Goal: Task Accomplishment & Management: Manage account settings

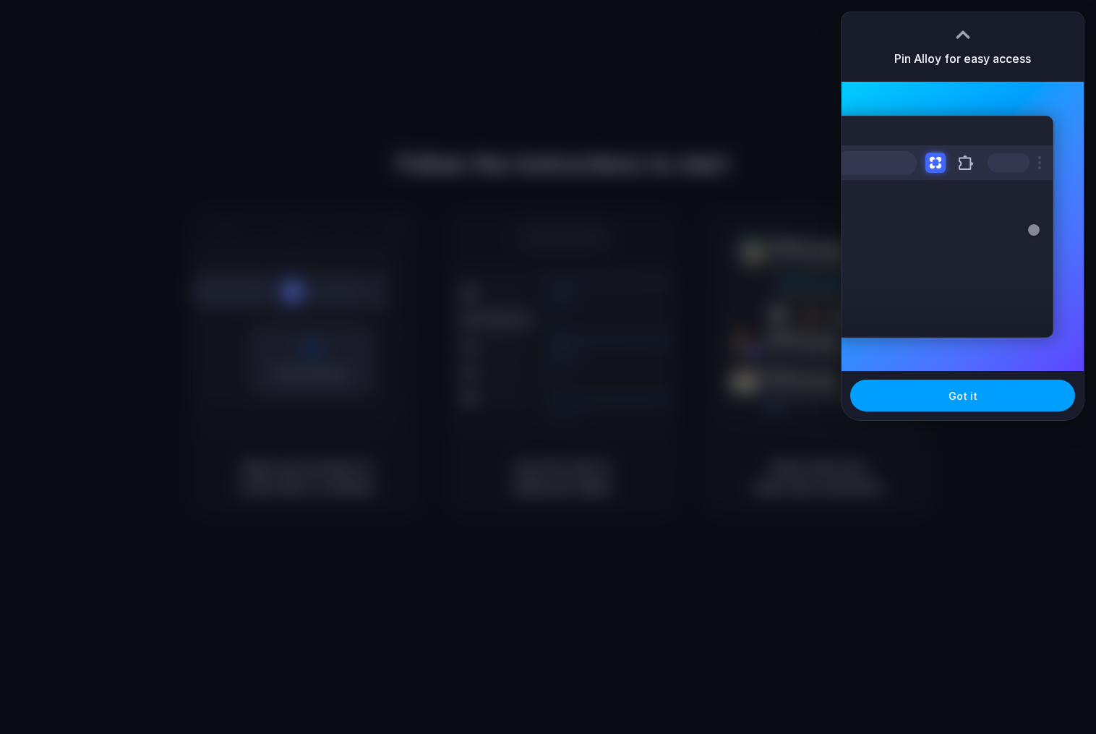
click at [983, 402] on button "Got it" at bounding box center [962, 395] width 225 height 32
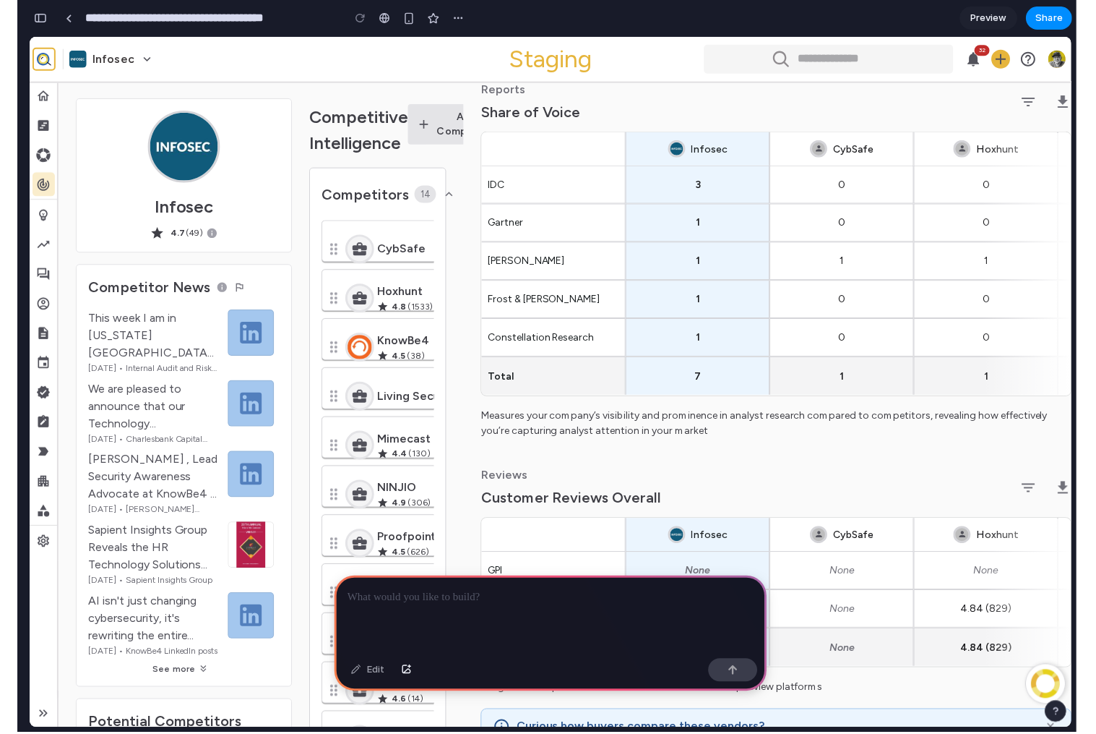
scroll to position [0, 13]
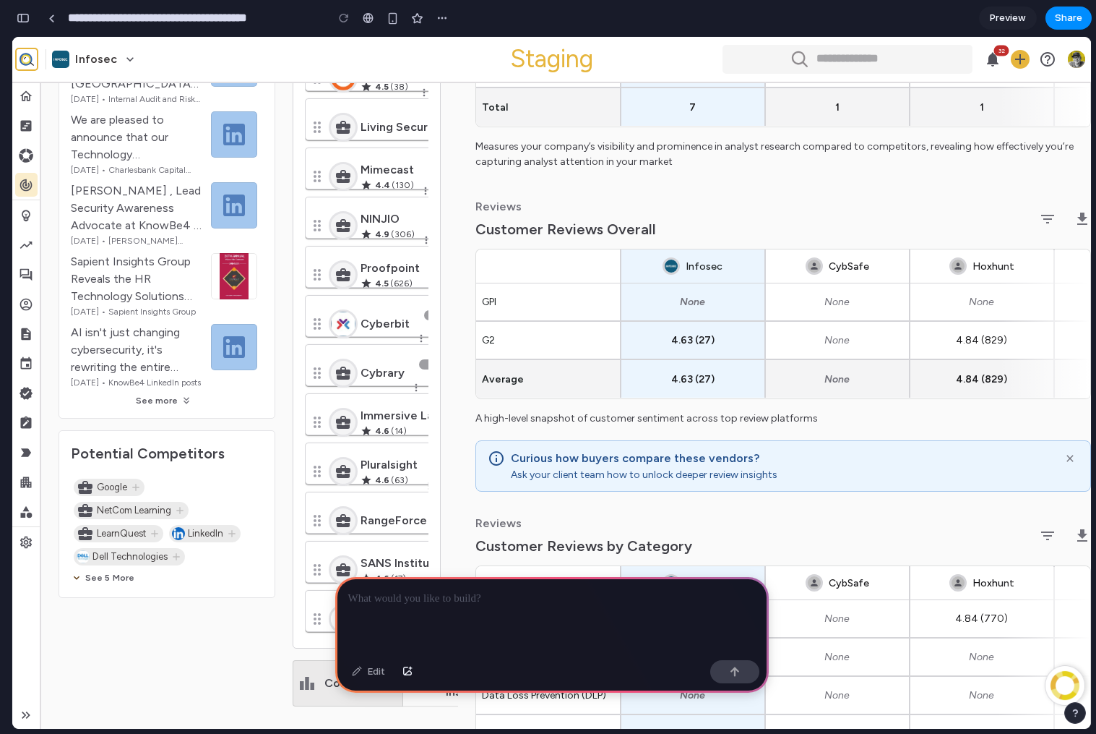
click at [447, 314] on div "Competitive Intelligence Add Competitor Competitors 14 Deselect All CybSafe Hox…" at bounding box center [376, 302] width 166 height 982
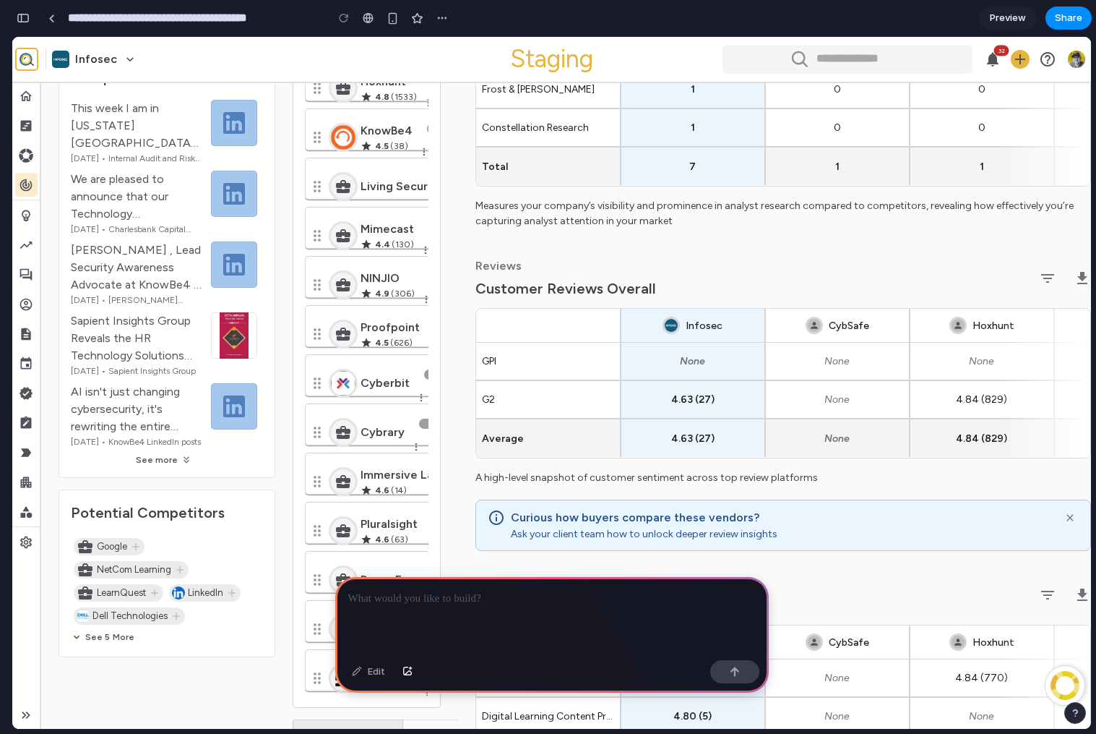
scroll to position [0, 0]
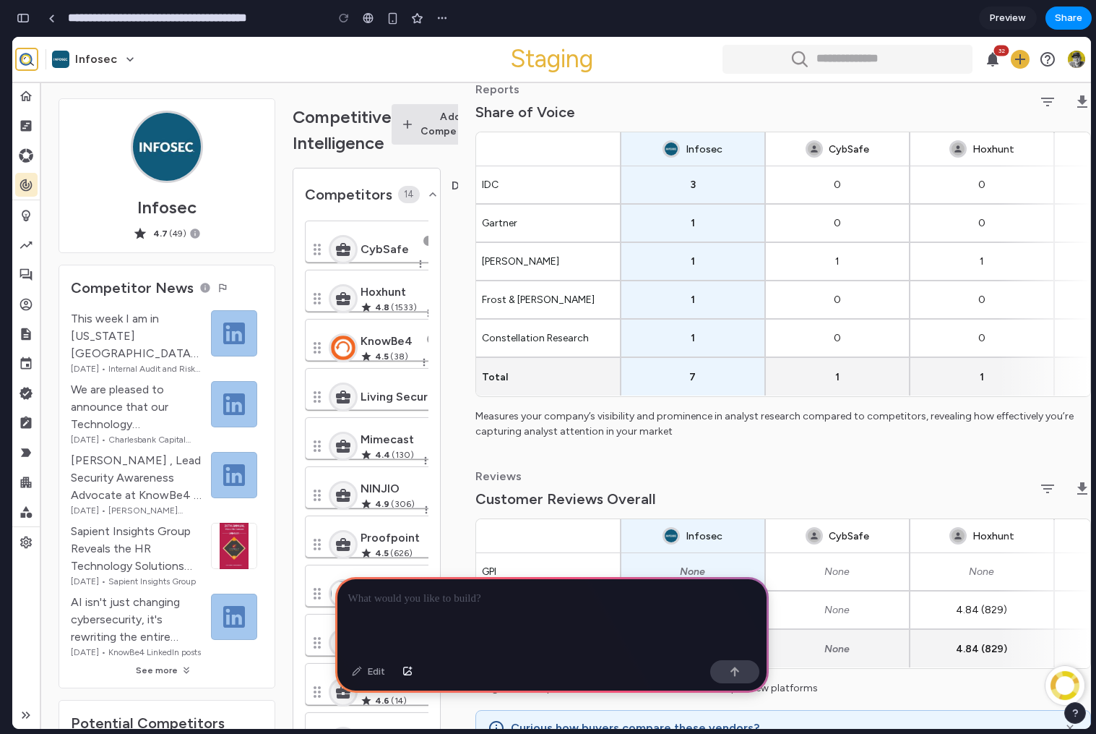
click at [30, 714] on icon at bounding box center [26, 715] width 14 height 14
click at [26, 716] on icon at bounding box center [27, 714] width 4 height 7
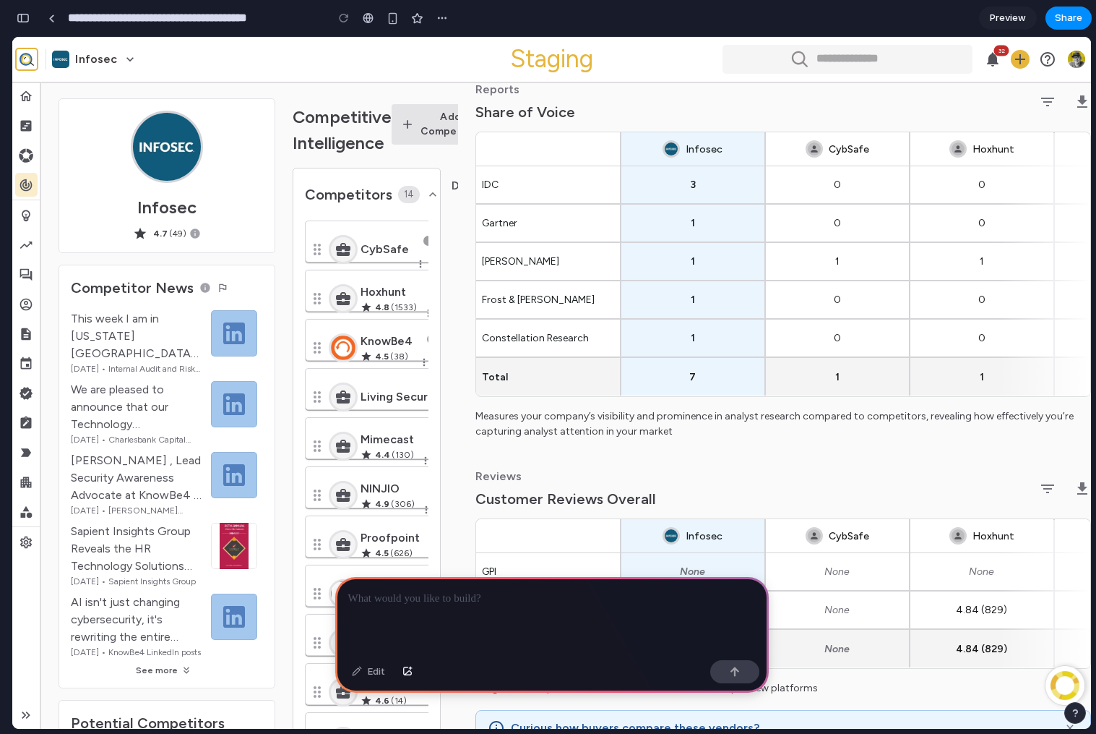
click at [26, 716] on icon at bounding box center [27, 714] width 4 height 7
click at [113, 57] on h5 "Infosec" at bounding box center [96, 58] width 42 height 15
click at [991, 59] on icon "Notifications" at bounding box center [993, 59] width 12 height 14
click at [1024, 59] on icon "button" at bounding box center [1021, 59] width 10 height 10
click at [1045, 64] on icon "Support" at bounding box center [1047, 59] width 17 height 17
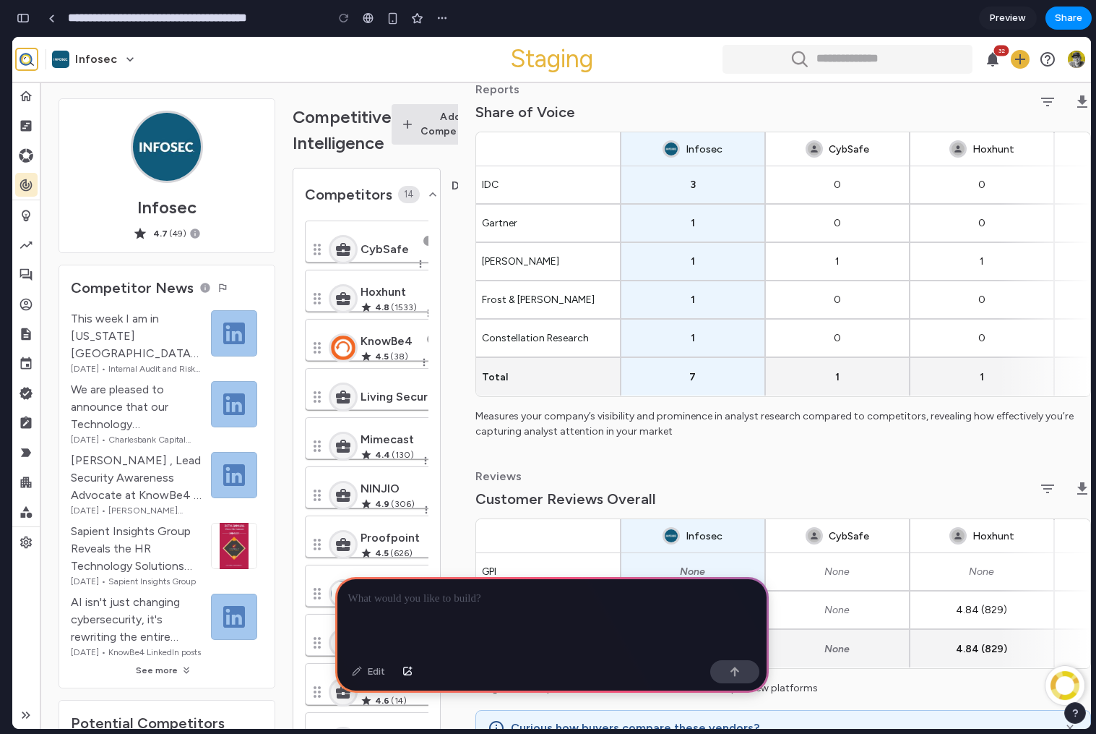
click at [1073, 60] on img "button" at bounding box center [1076, 59] width 17 height 17
click at [1083, 108] on icon "button" at bounding box center [1082, 101] width 17 height 17
click at [1041, 107] on icon "button" at bounding box center [1047, 101] width 17 height 17
click at [385, 600] on p at bounding box center [552, 598] width 408 height 17
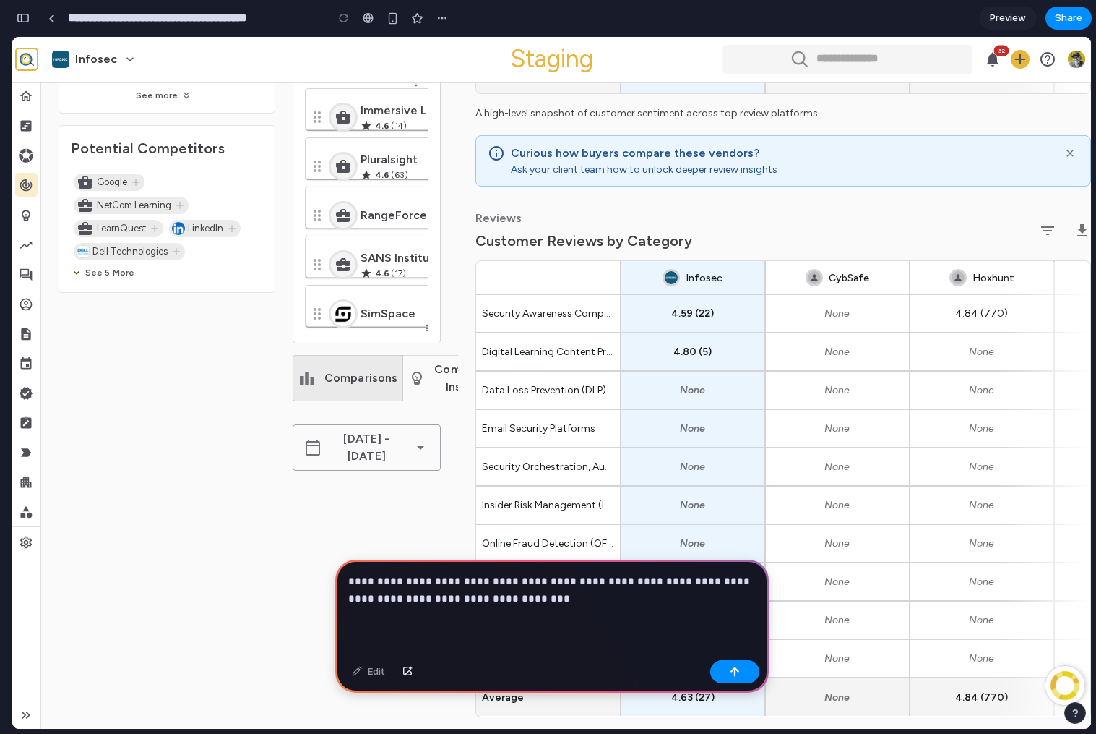
scroll to position [567, 0]
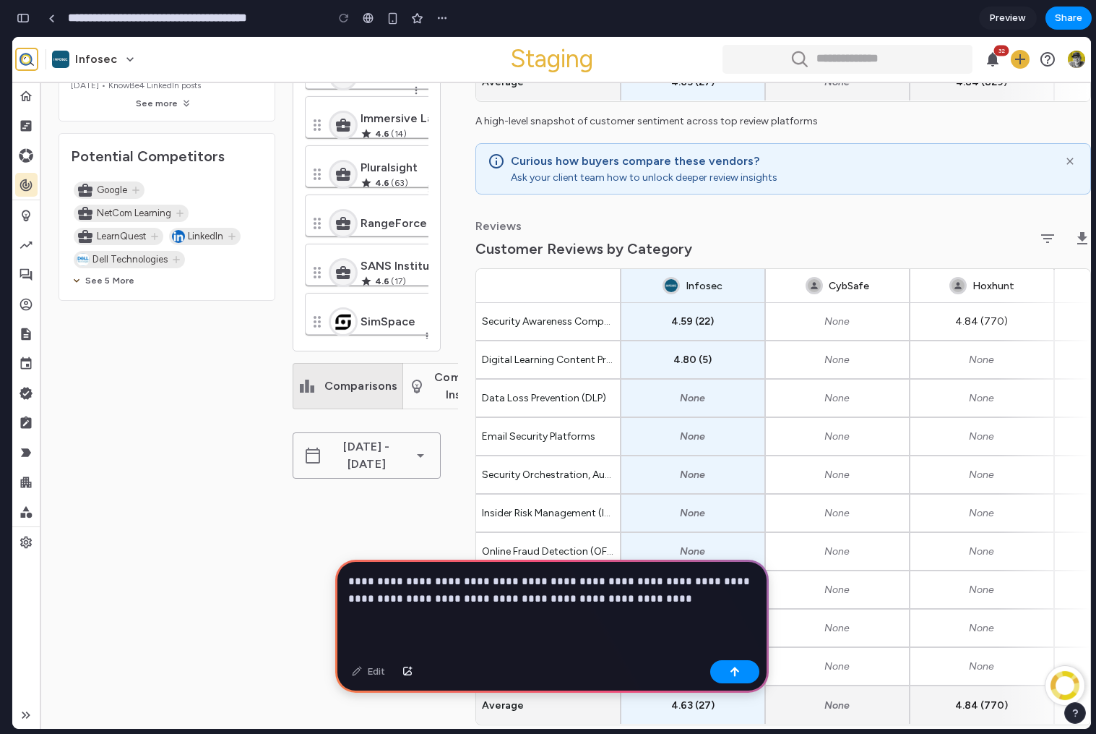
click at [480, 598] on p "**********" at bounding box center [552, 589] width 408 height 35
click at [600, 600] on p "**********" at bounding box center [552, 589] width 408 height 35
click at [406, 581] on p "**********" at bounding box center [552, 589] width 408 height 35
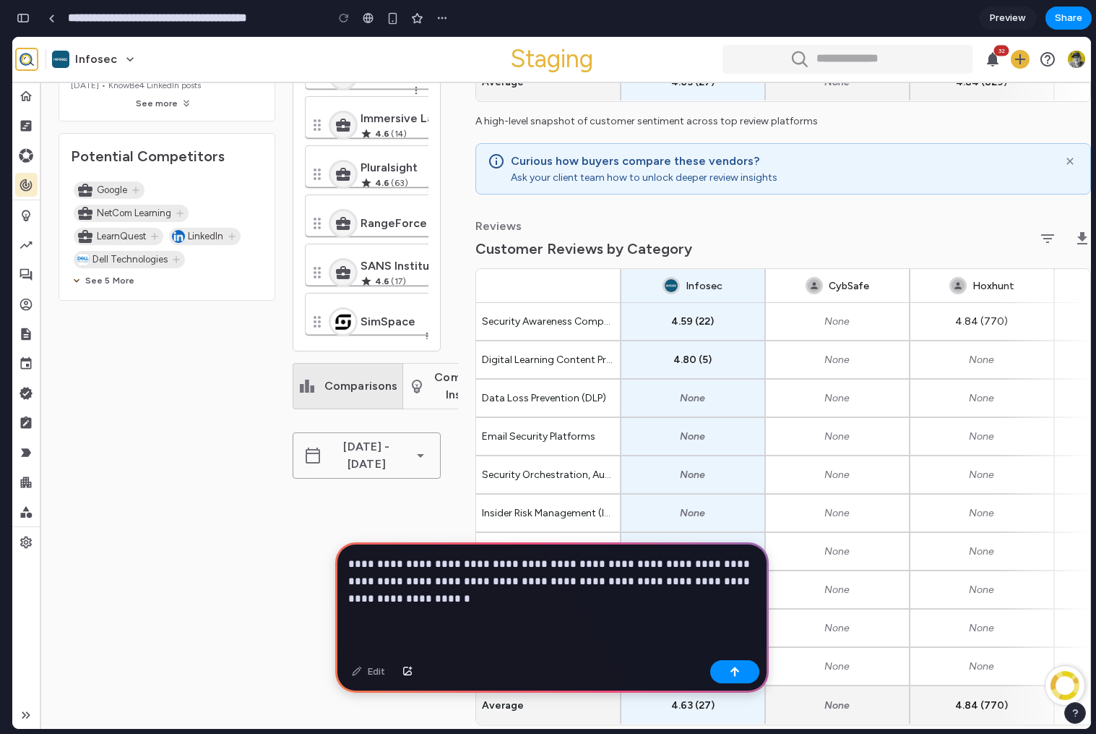
click at [432, 604] on p "**********" at bounding box center [552, 581] width 408 height 52
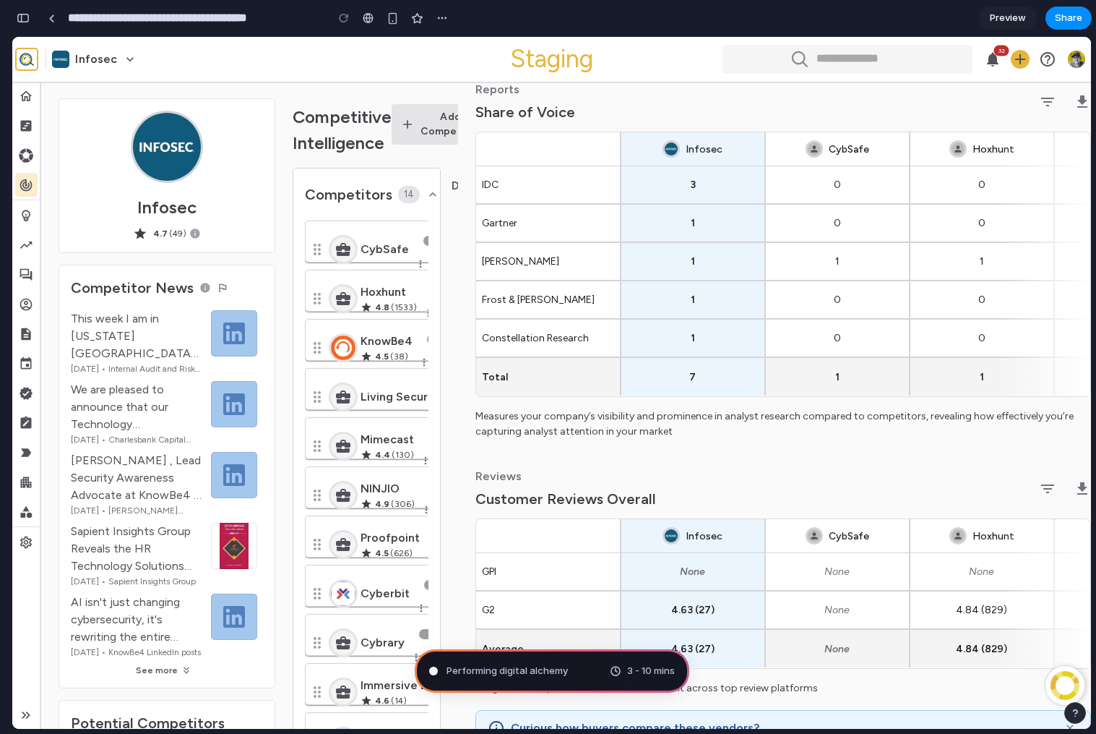
click at [1071, 690] on img "Open Resource Center" at bounding box center [1065, 685] width 40 height 40
click at [1075, 713] on div "button" at bounding box center [1075, 713] width 10 height 10
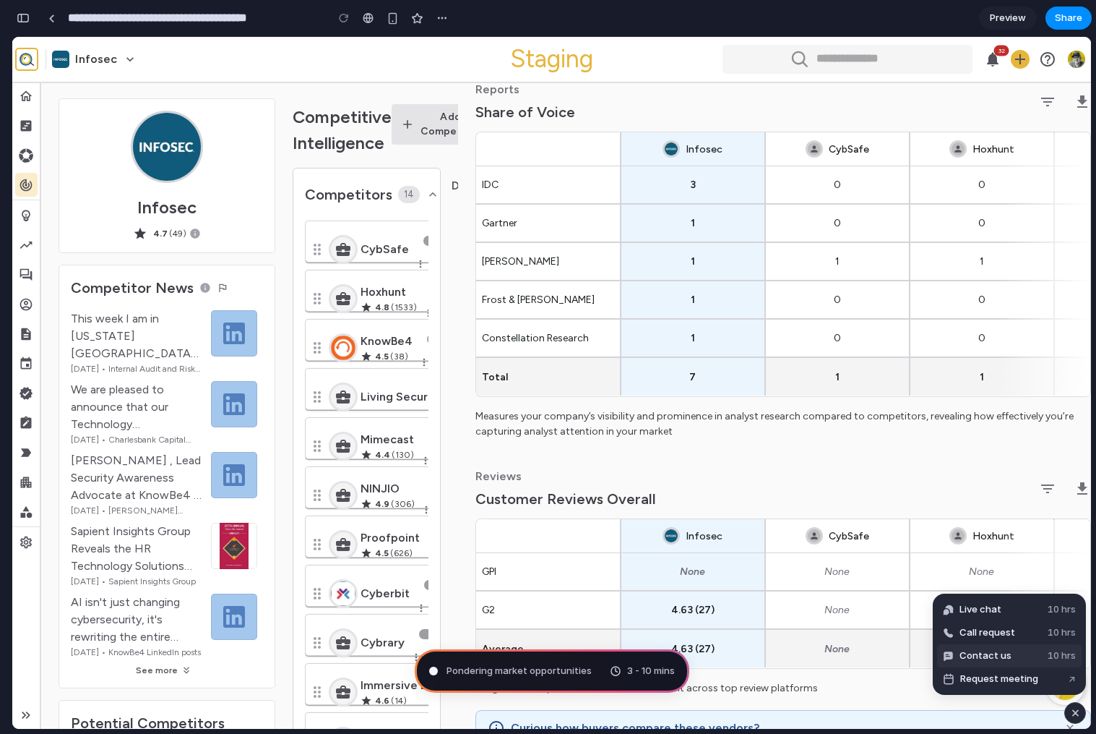
click at [1026, 654] on button "Contact us 10 hrs" at bounding box center [1009, 655] width 145 height 23
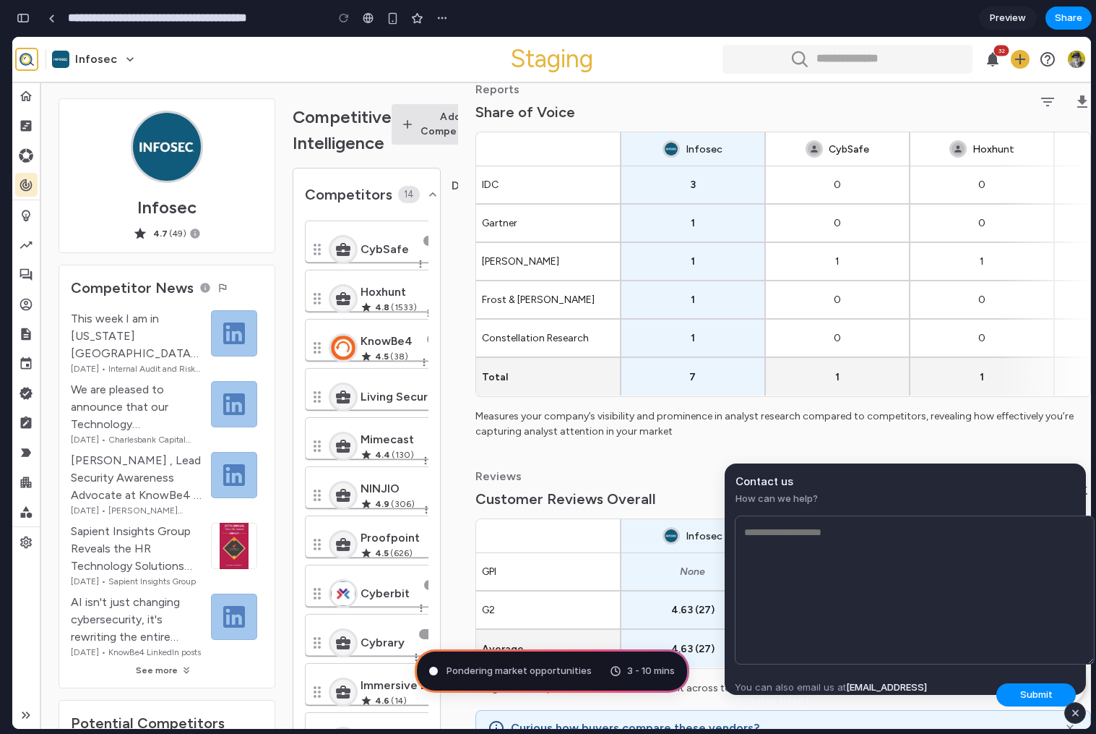
click at [900, 493] on span "How can we help?" at bounding box center [906, 498] width 340 height 14
click at [576, 672] on div "Assembling puzzle pieces ... 3 - 10 mins" at bounding box center [552, 670] width 275 height 43
click at [1076, 711] on div "button" at bounding box center [1076, 712] width 12 height 17
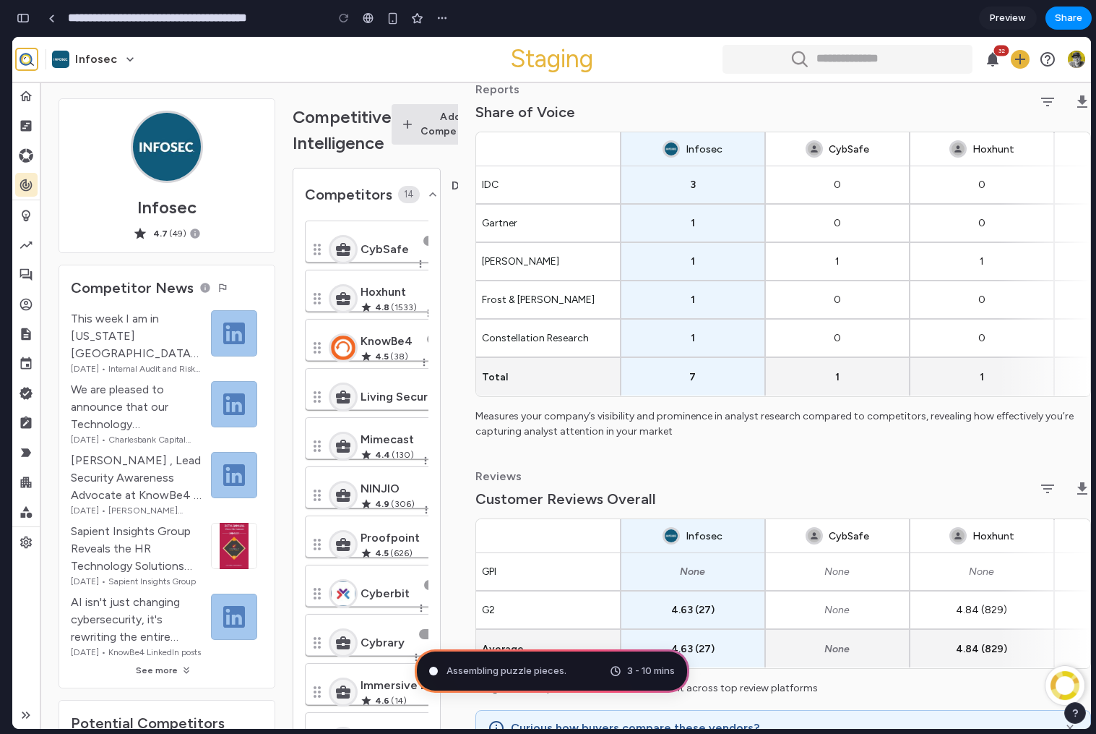
click at [1076, 713] on div "button" at bounding box center [1075, 713] width 10 height 10
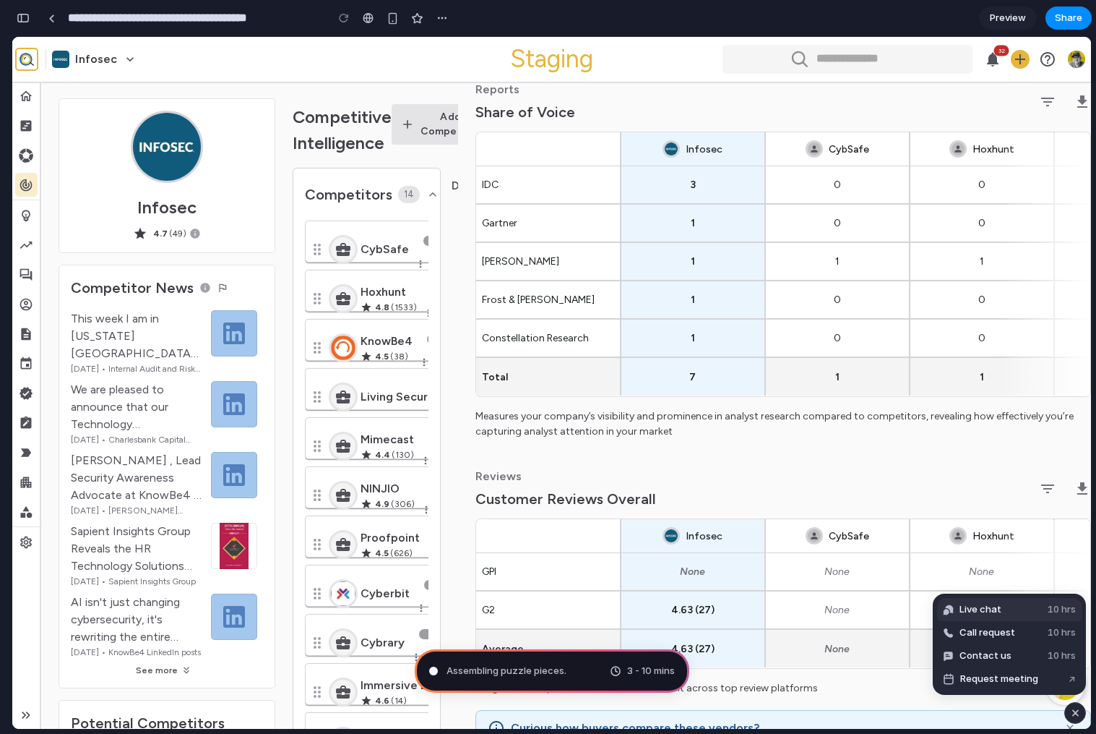
click at [1001, 614] on button "Live chat 10 hrs" at bounding box center [1009, 609] width 145 height 23
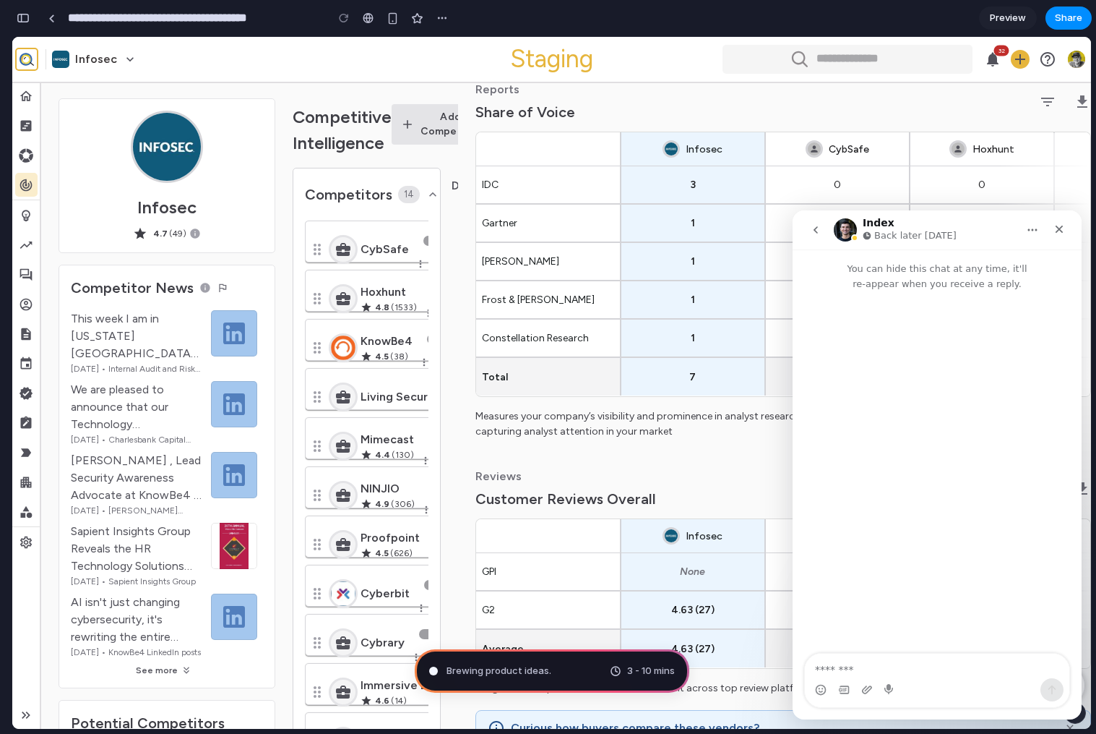
click at [820, 232] on icon "go back" at bounding box center [816, 230] width 12 height 12
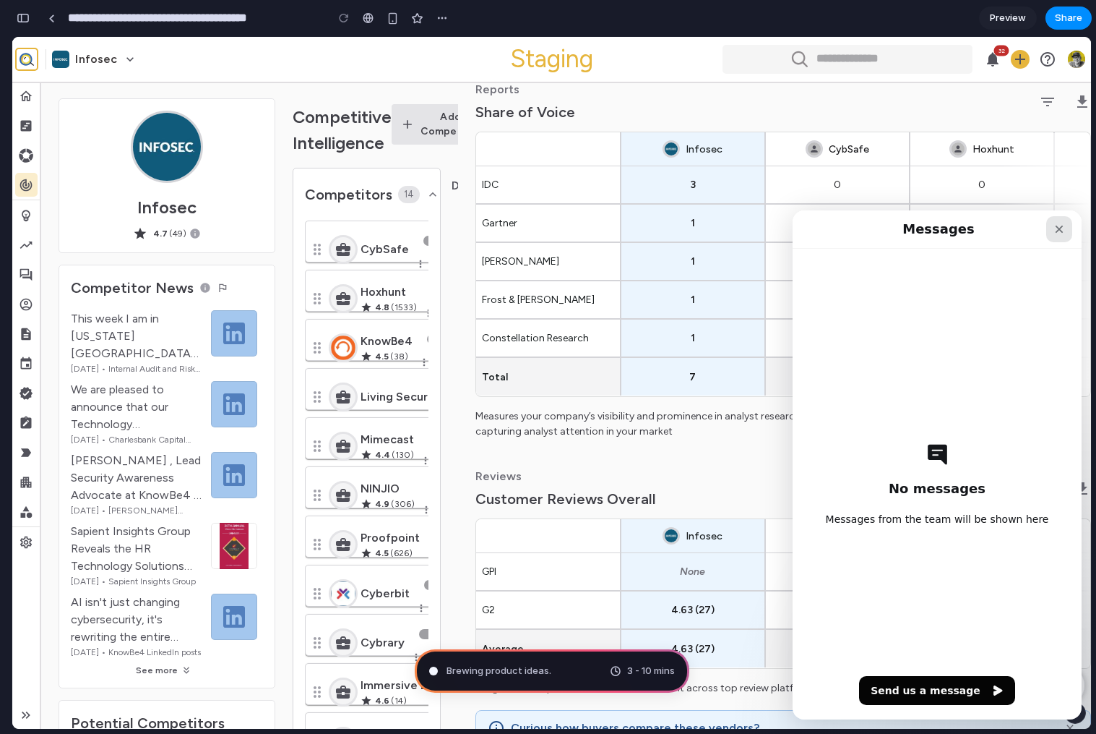
click at [1059, 230] on icon "Close" at bounding box center [1060, 230] width 8 height 8
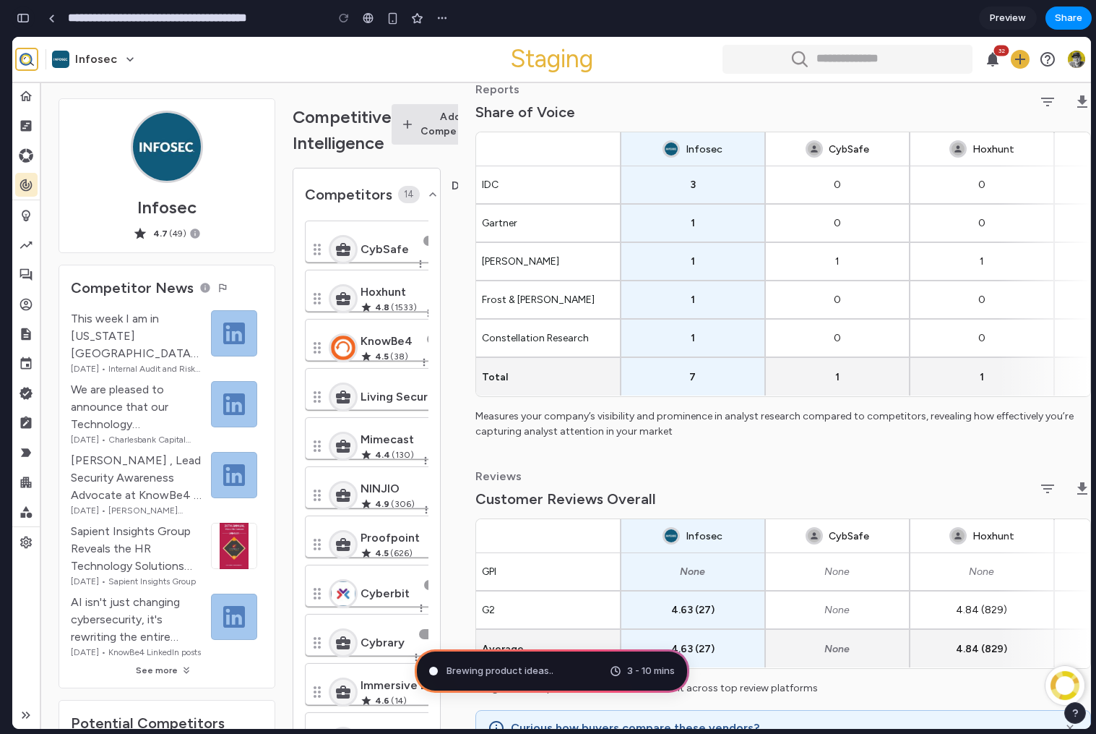
click at [25, 16] on div "button" at bounding box center [23, 18] width 13 height 10
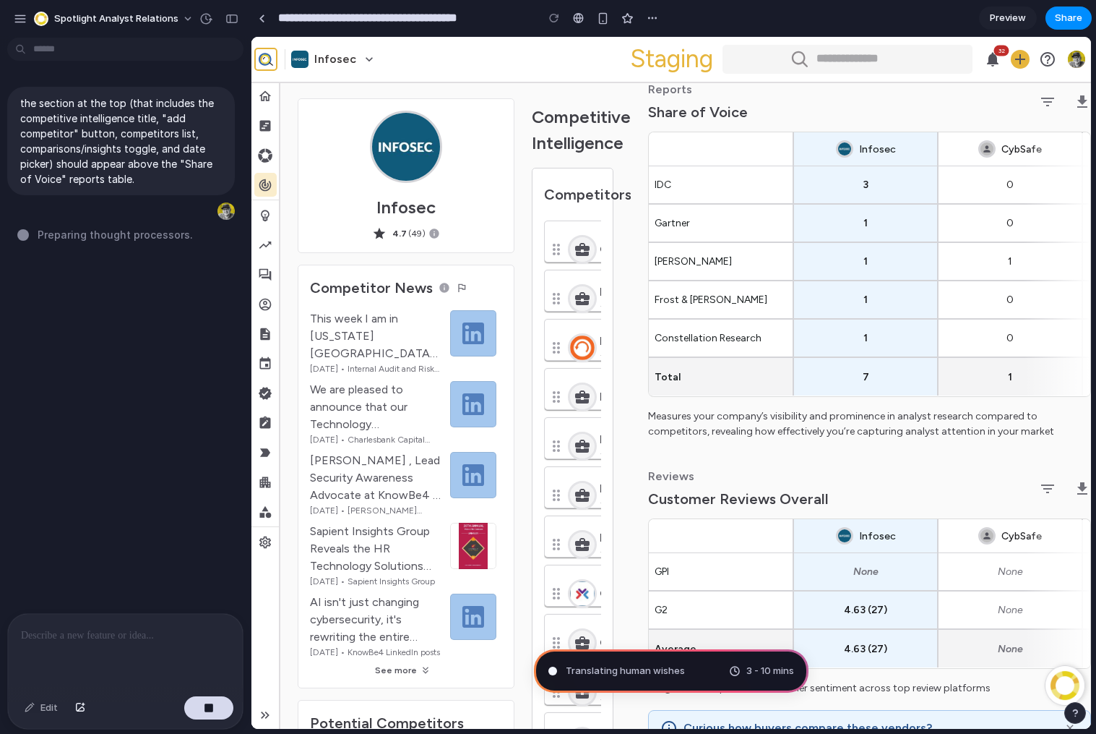
drag, startPoint x: 322, startPoint y: 283, endPoint x: 251, endPoint y: 301, distance: 73.6
click at [142, 20] on span "Spotlight Analyst Relations" at bounding box center [116, 19] width 124 height 14
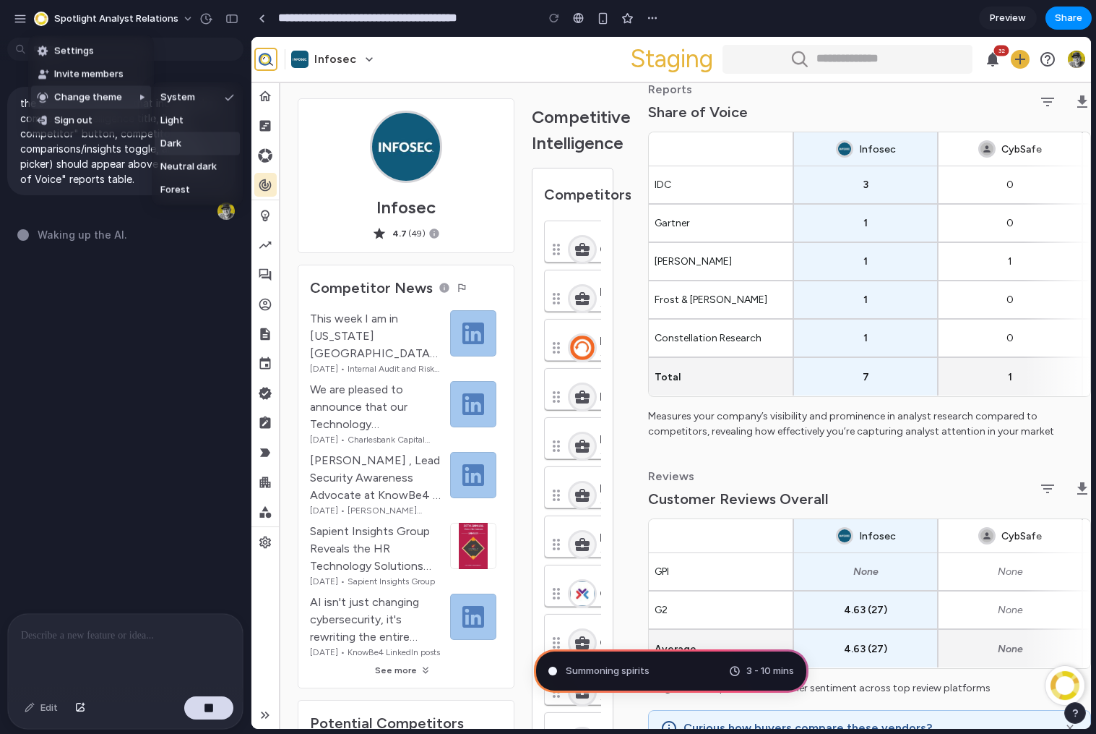
click at [174, 145] on span "Dark" at bounding box center [170, 144] width 21 height 14
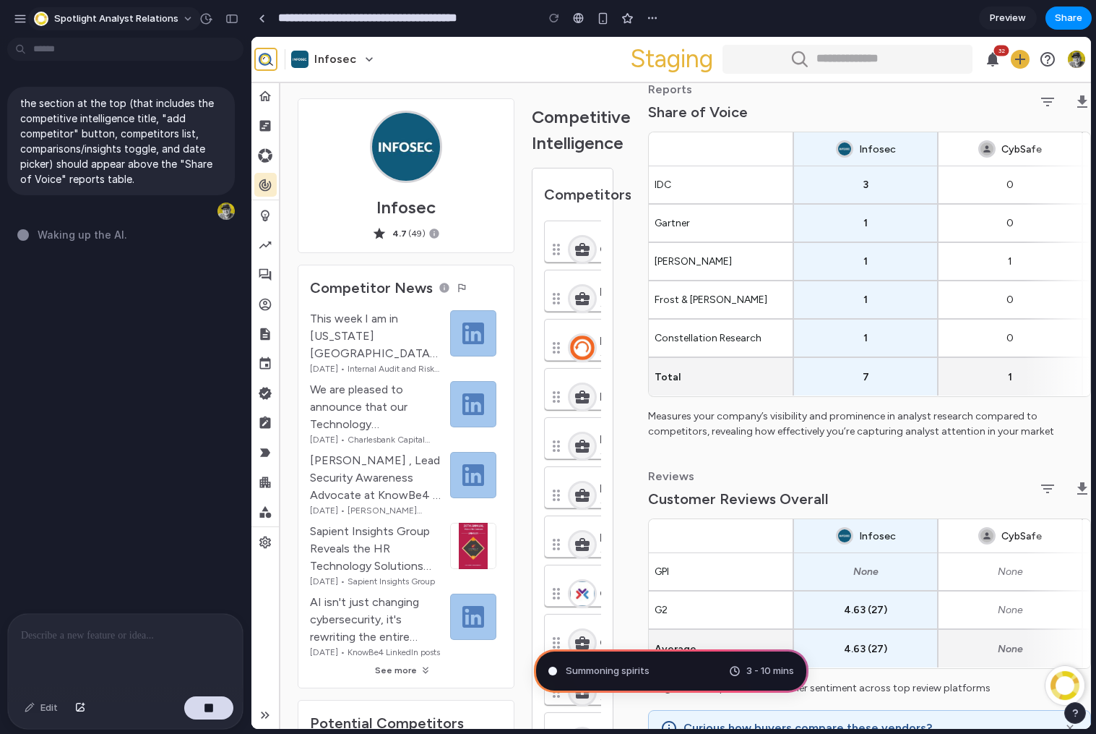
click at [165, 17] on span "Spotlight Analyst Relations" at bounding box center [116, 19] width 124 height 14
click at [182, 18] on div "Settings Invite members Change theme Sign out" at bounding box center [548, 367] width 1096 height 734
click at [184, 20] on button "Spotlight Analyst Relations" at bounding box center [114, 18] width 173 height 23
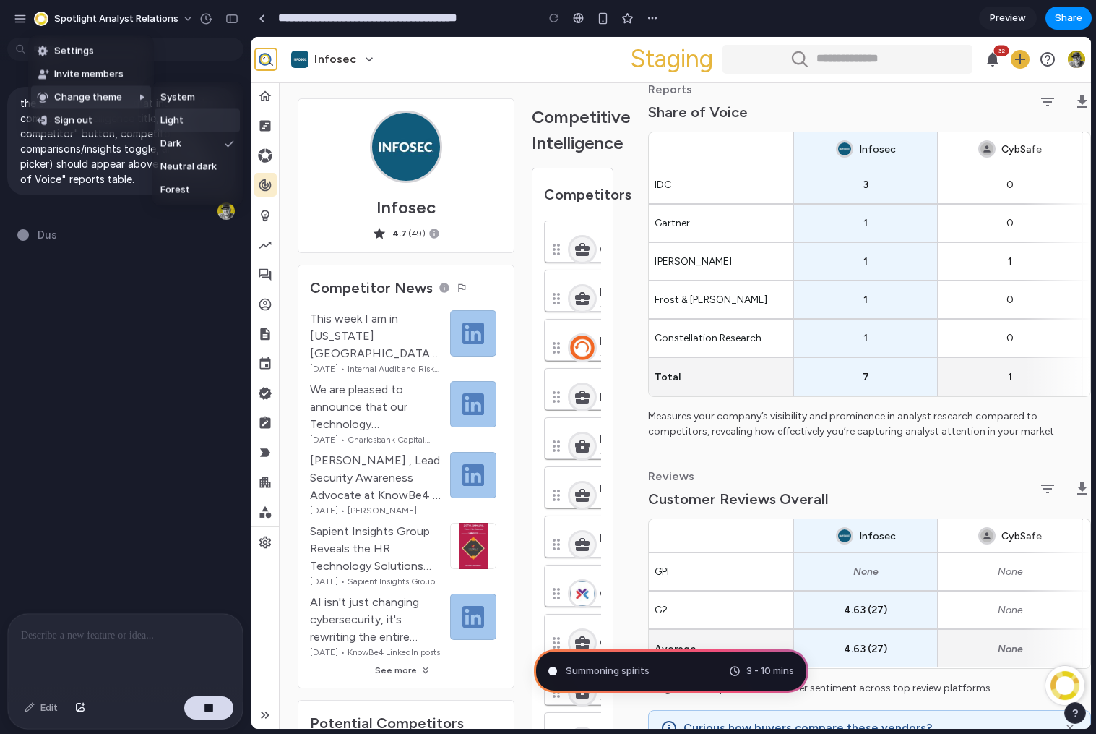
click at [186, 120] on li "Light" at bounding box center [197, 120] width 85 height 23
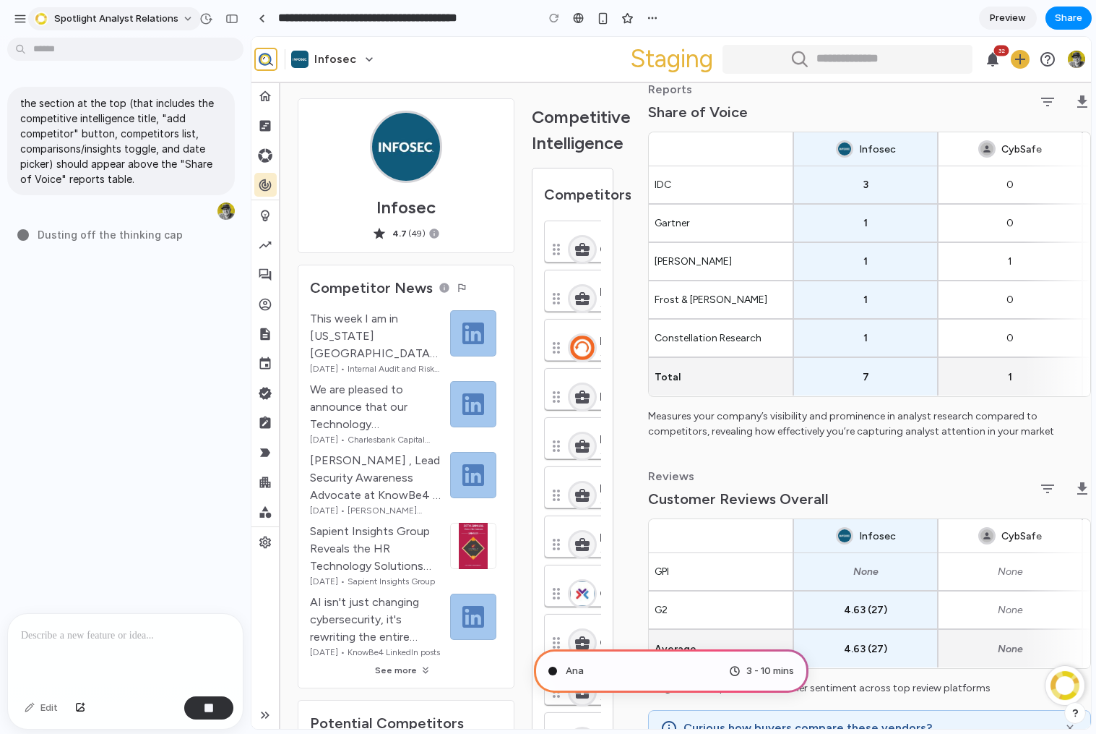
click at [181, 22] on button "Spotlight Analyst Relations" at bounding box center [114, 18] width 173 height 23
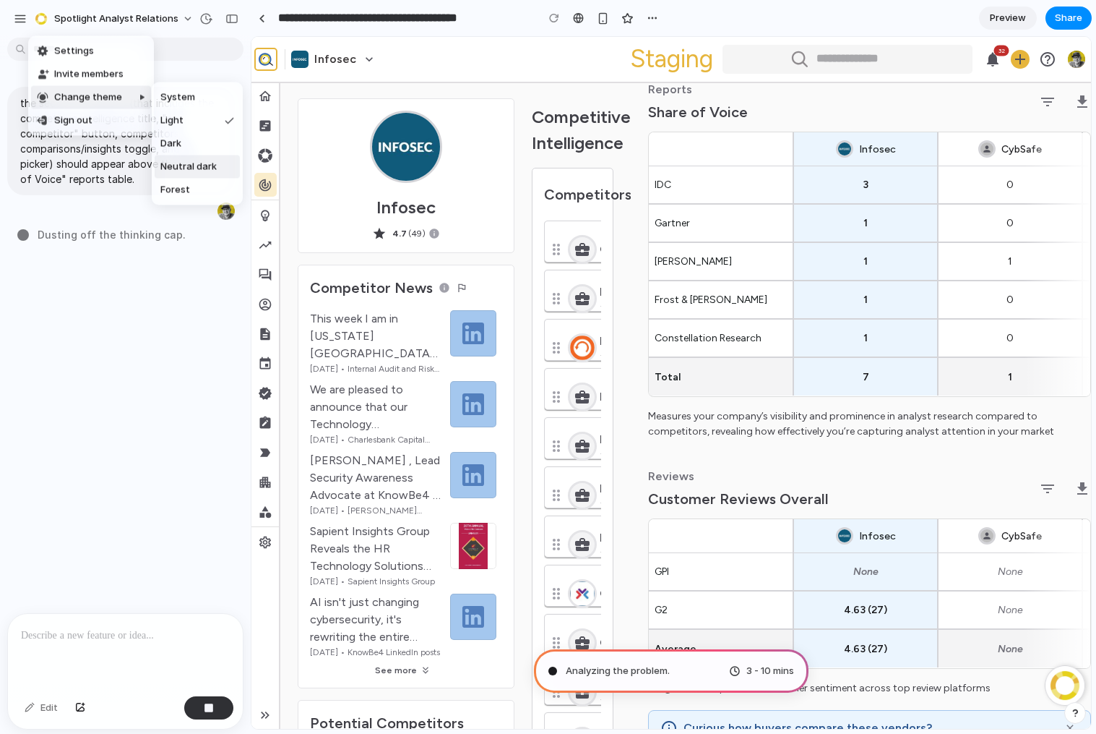
click at [201, 171] on span "Neutral dark" at bounding box center [188, 167] width 56 height 14
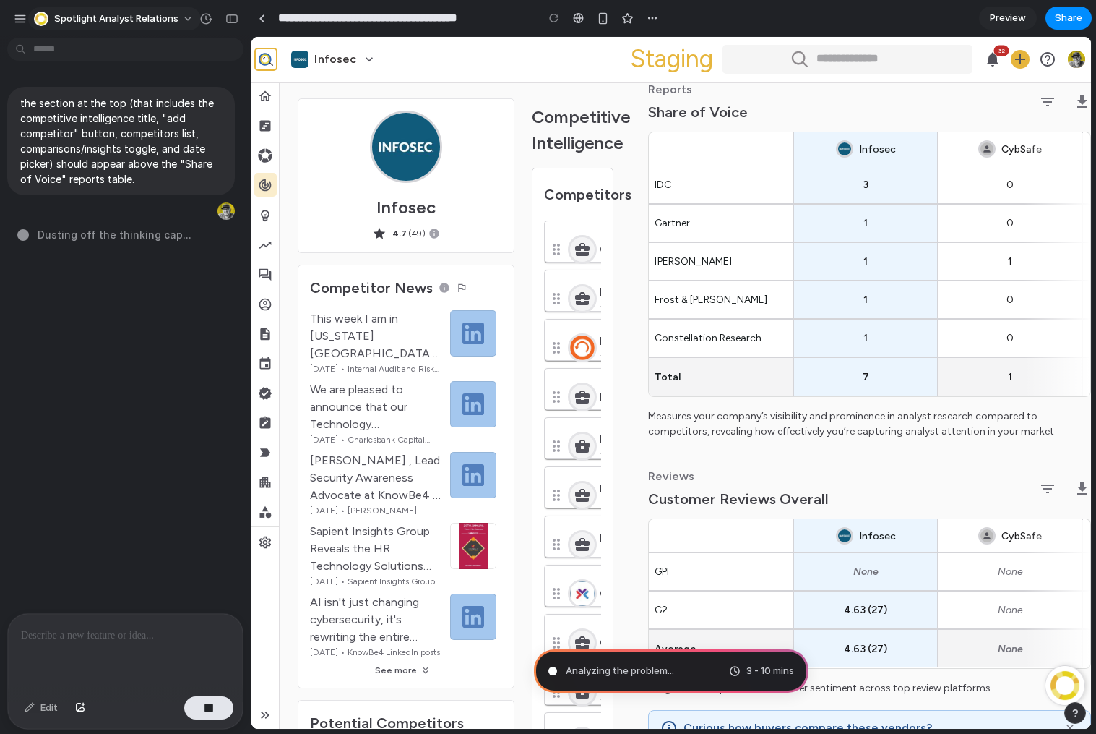
click at [179, 19] on button "Spotlight Analyst Relations" at bounding box center [114, 18] width 173 height 23
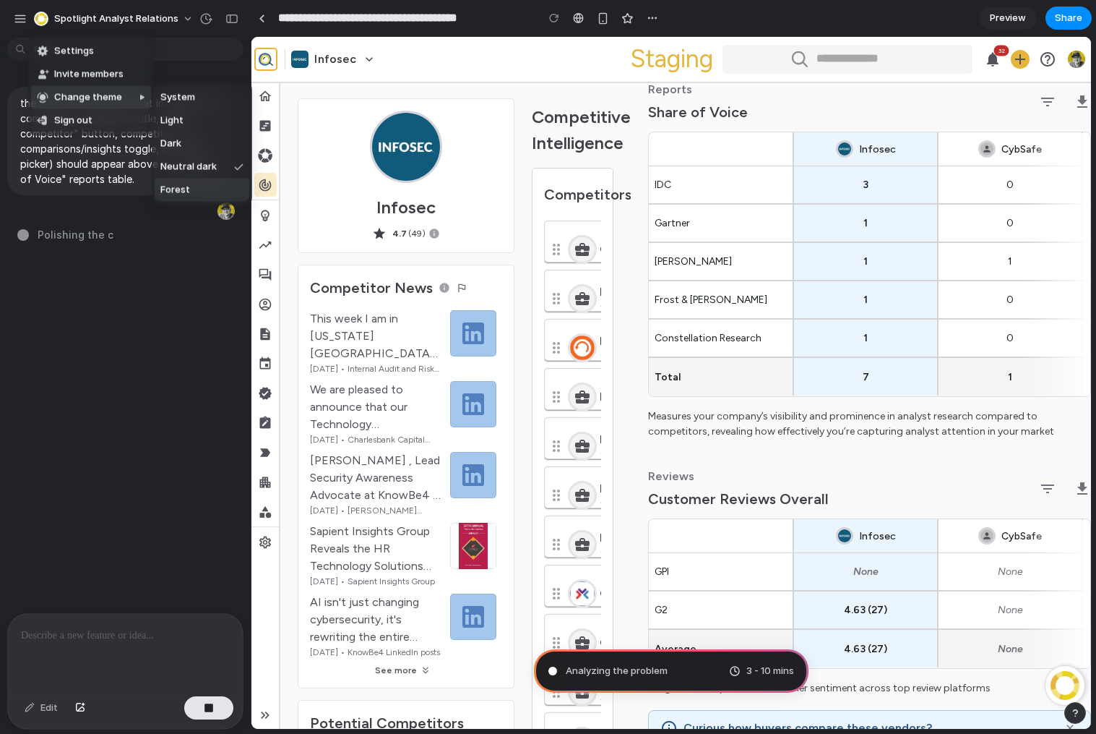
click at [196, 190] on li "Forest" at bounding box center [202, 190] width 95 height 23
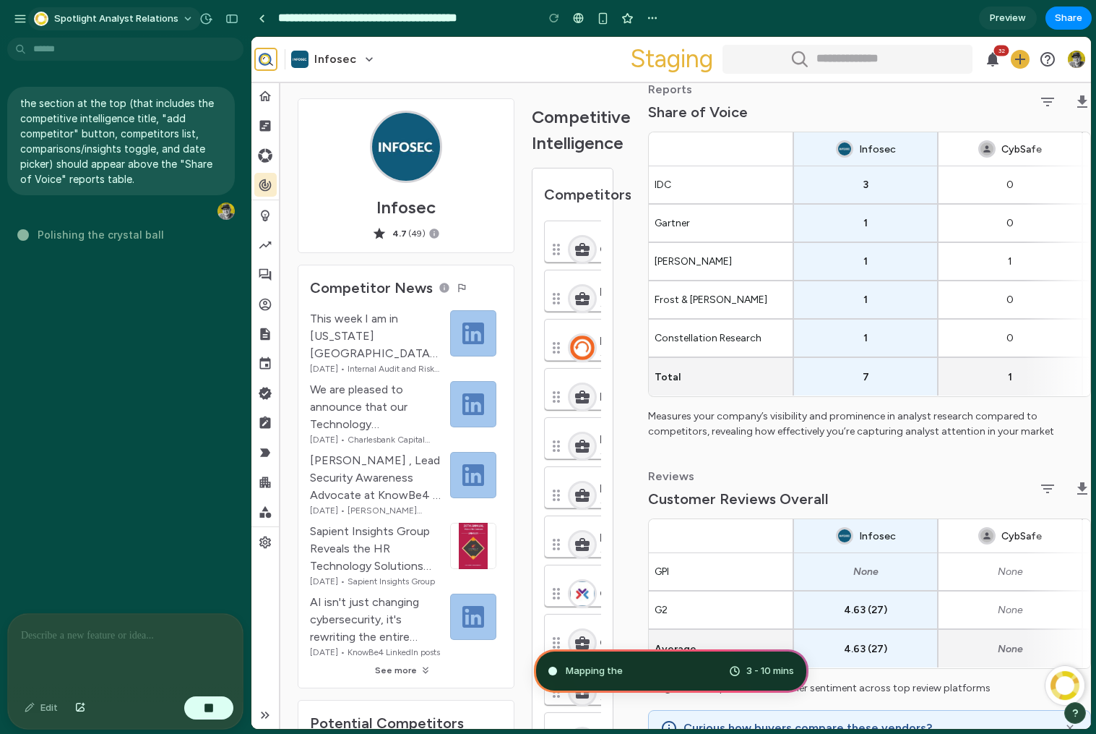
click at [146, 20] on span "Spotlight Analyst Relations" at bounding box center [116, 19] width 124 height 14
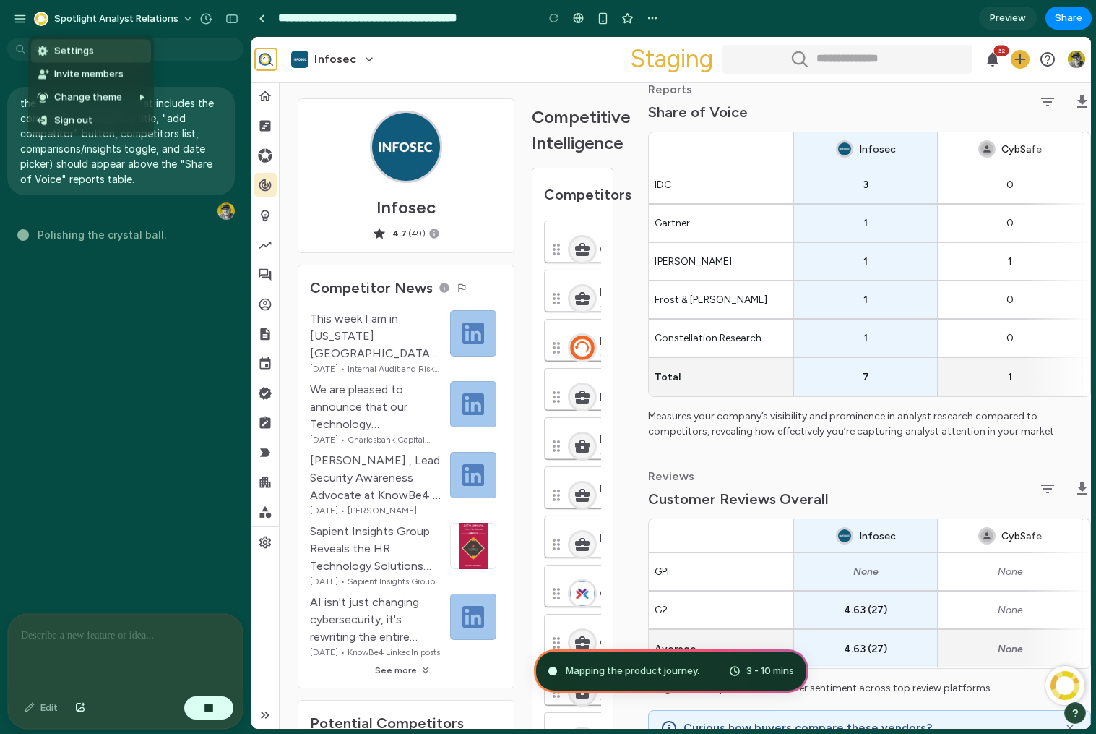
click at [82, 54] on span "Settings" at bounding box center [74, 51] width 40 height 14
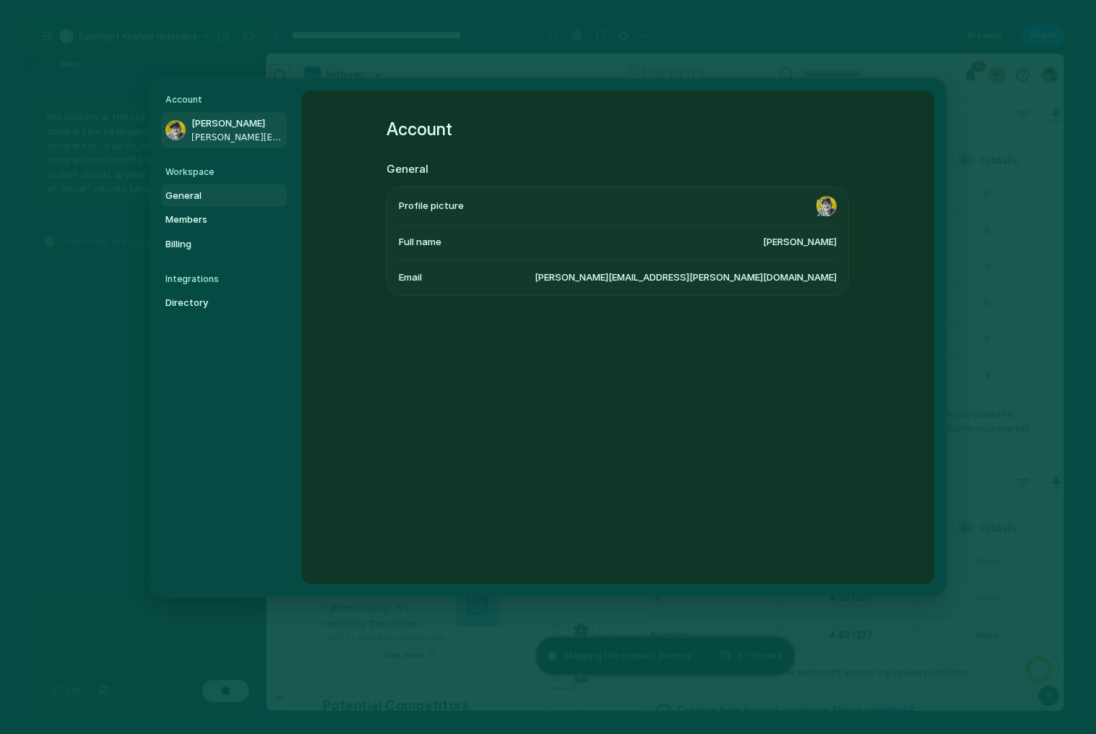
click at [190, 202] on span "General" at bounding box center [212, 196] width 93 height 14
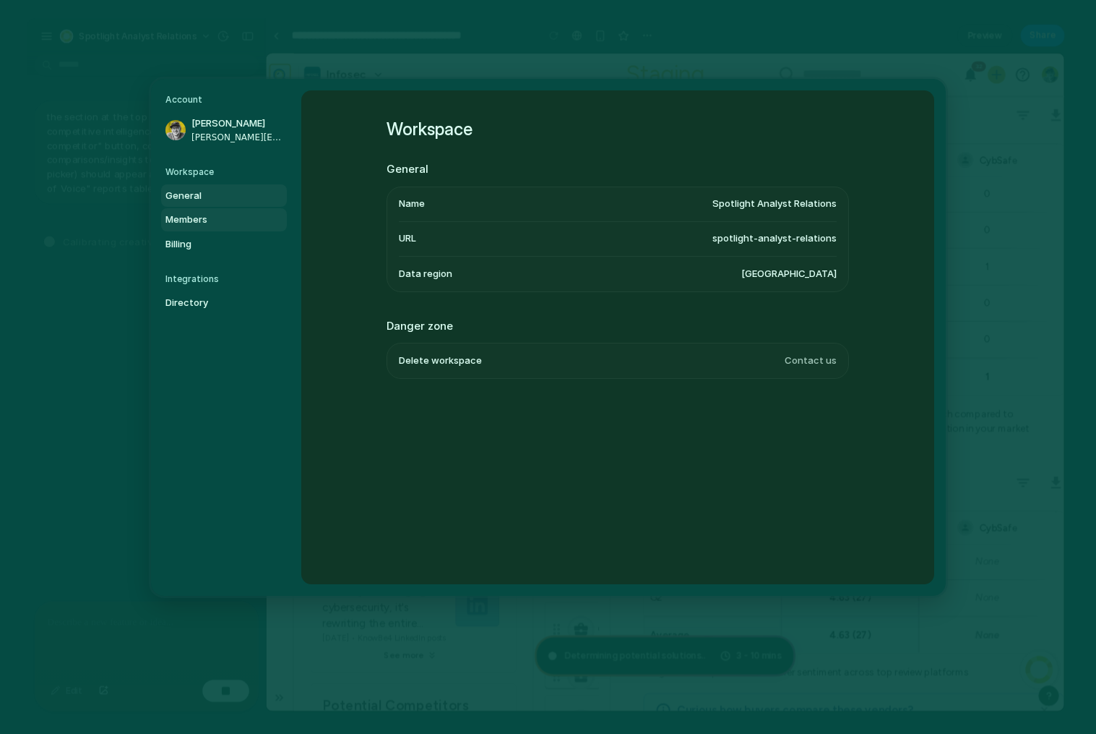
click at [183, 213] on span "Members" at bounding box center [212, 220] width 93 height 14
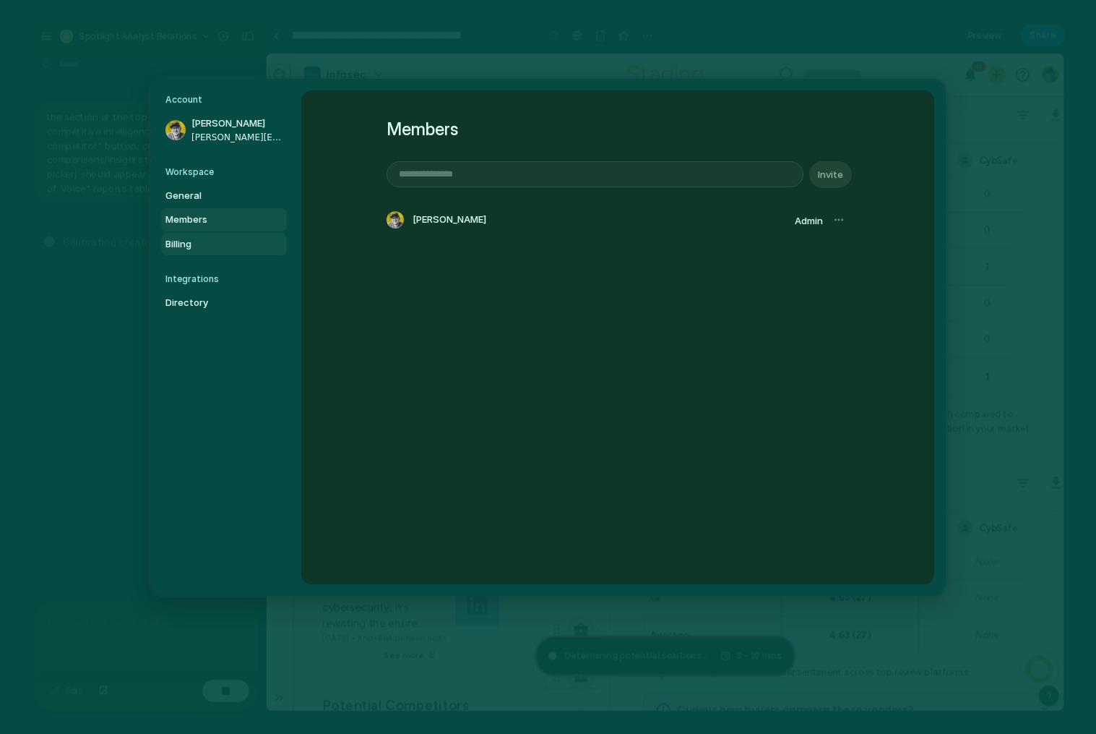
click at [183, 253] on link "Billing" at bounding box center [224, 244] width 126 height 23
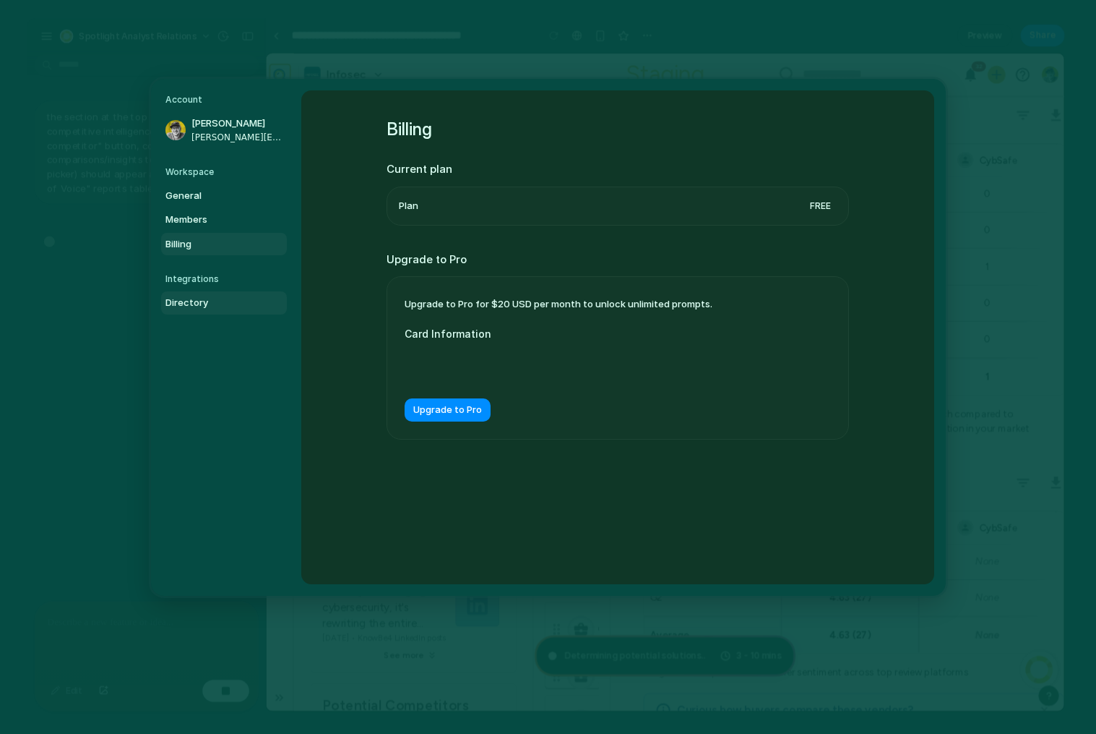
click at [199, 309] on span "Directory" at bounding box center [212, 303] width 93 height 14
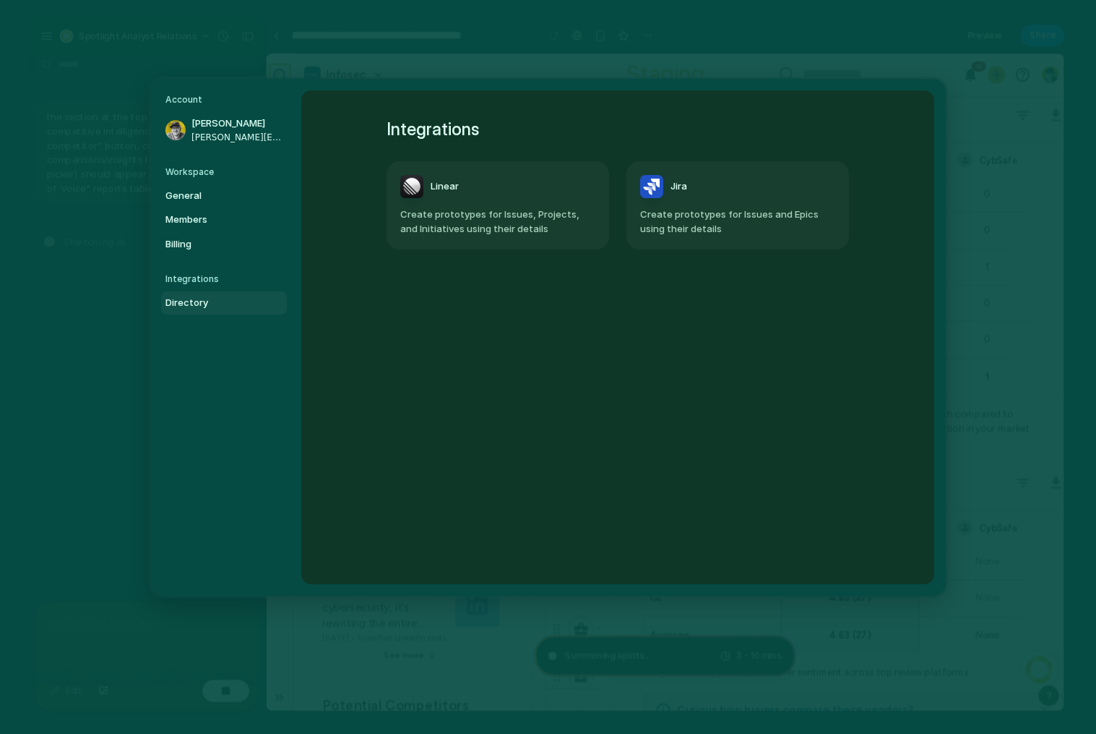
click at [669, 215] on span "Create prototypes for Issues and Epics using their details" at bounding box center [737, 221] width 195 height 28
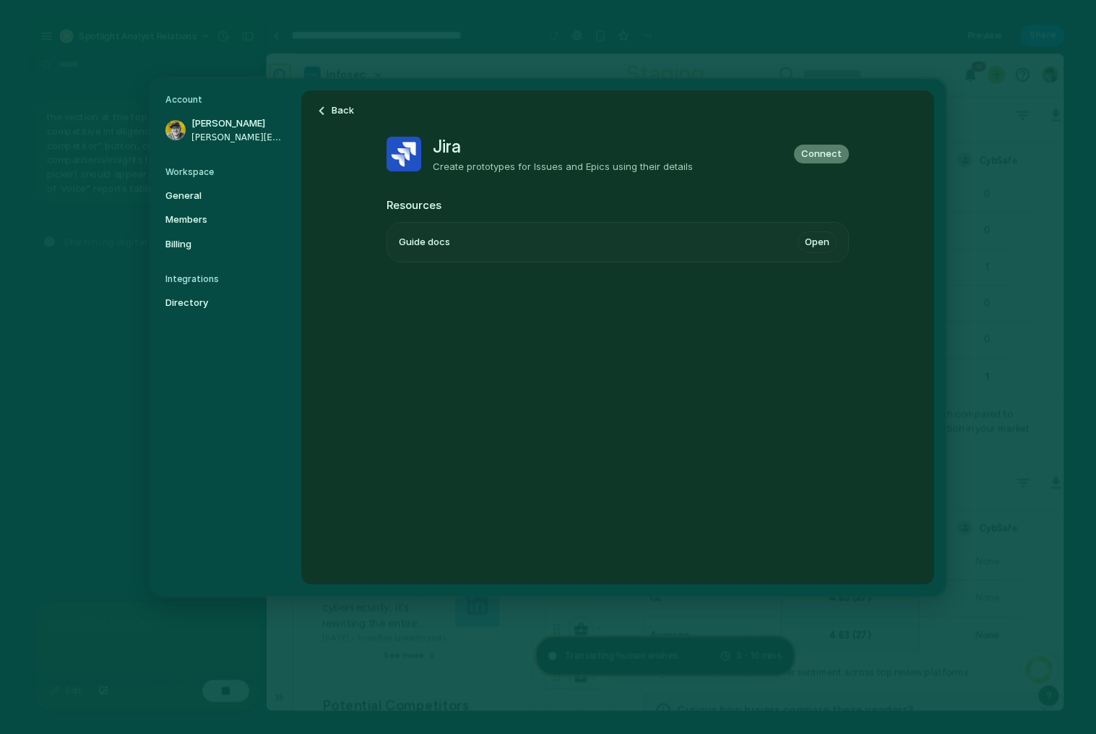
click at [822, 158] on span "Connect" at bounding box center [822, 154] width 40 height 14
click at [817, 246] on link "Open" at bounding box center [817, 242] width 39 height 22
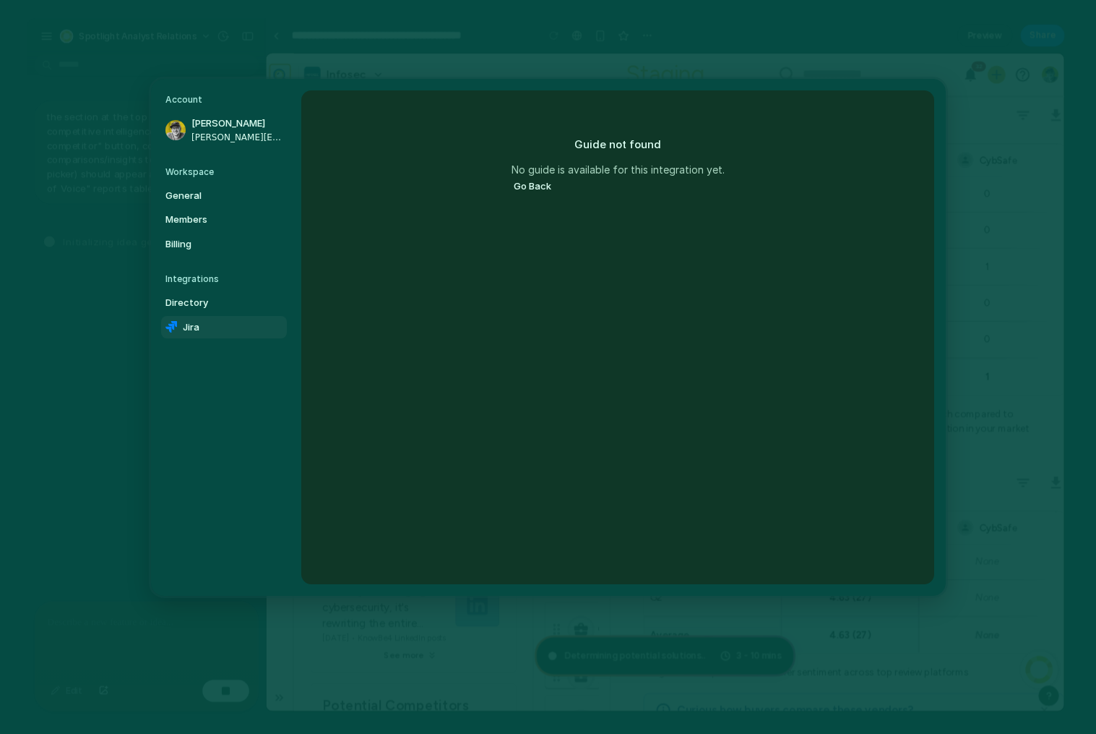
click at [523, 184] on button "Go Back" at bounding box center [532, 186] width 42 height 19
click at [426, 239] on span "Guide docs" at bounding box center [424, 243] width 51 height 14
click at [820, 241] on link "Open" at bounding box center [817, 242] width 39 height 22
click at [538, 186] on button "Go Back" at bounding box center [532, 186] width 42 height 19
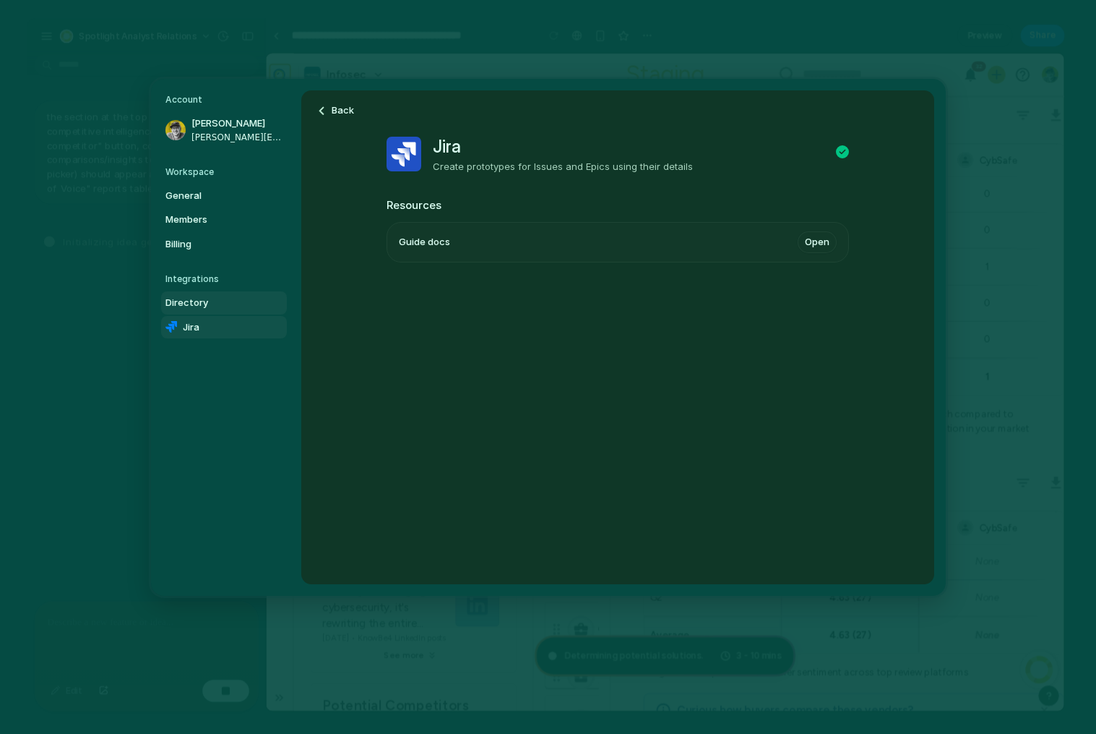
click at [238, 300] on span "Directory" at bounding box center [212, 303] width 93 height 14
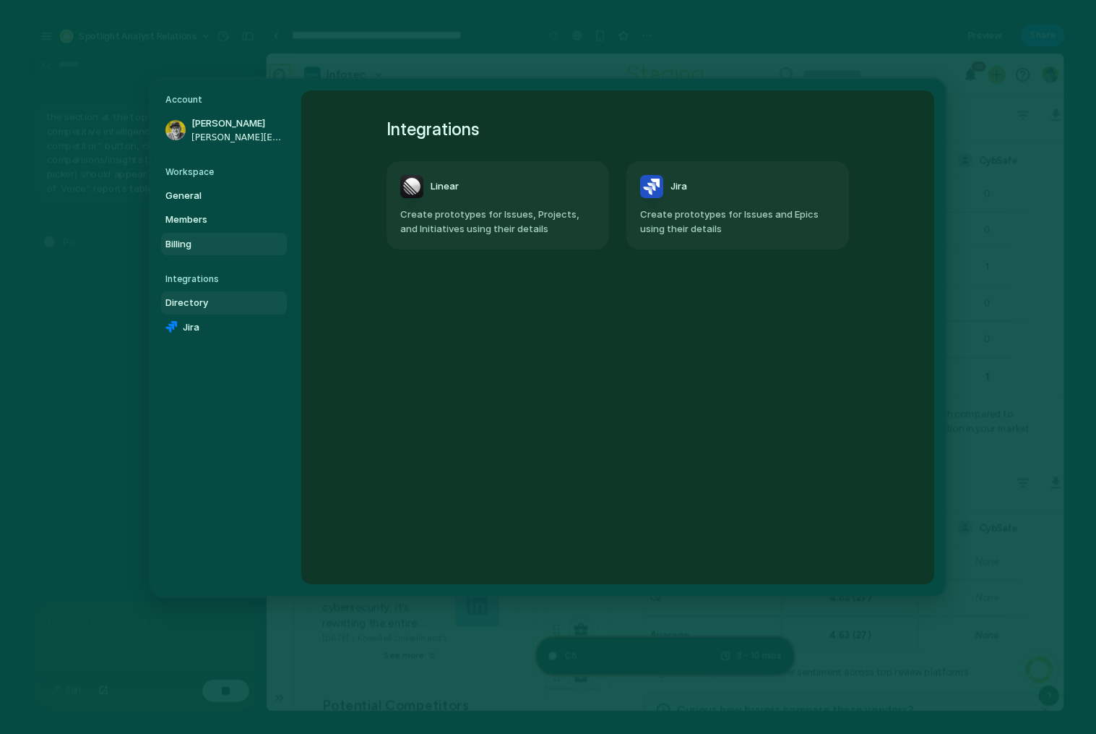
click at [201, 249] on span "Billing" at bounding box center [212, 244] width 93 height 14
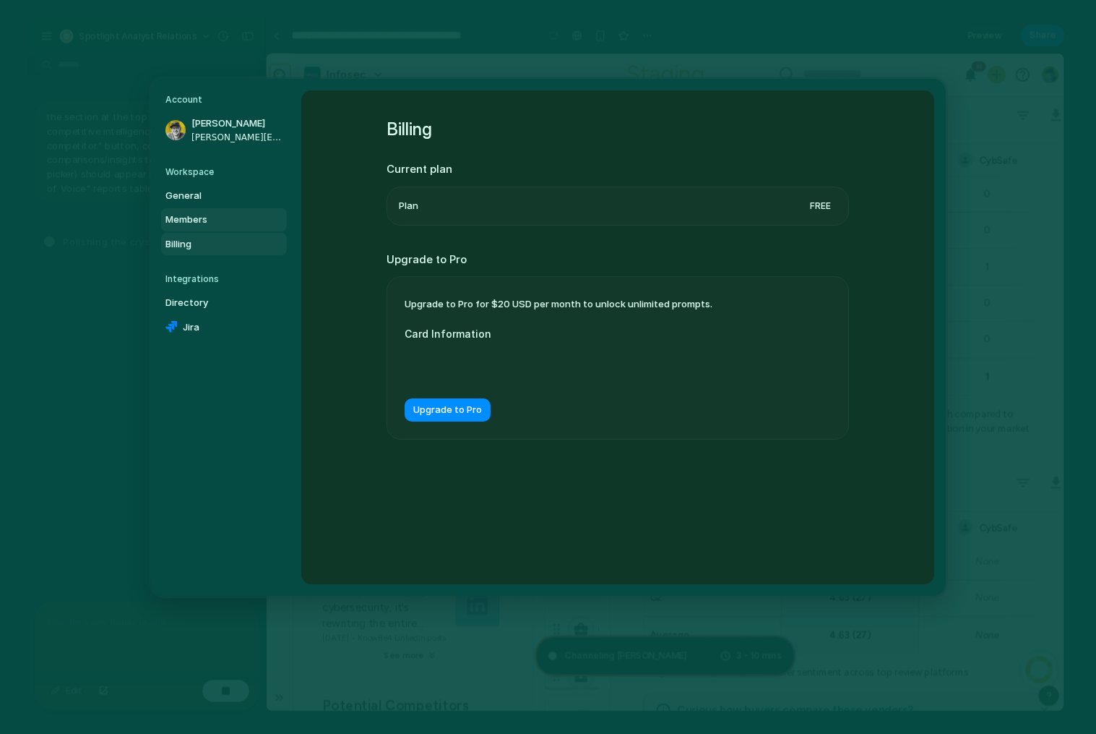
click at [202, 220] on span "Members" at bounding box center [212, 220] width 93 height 14
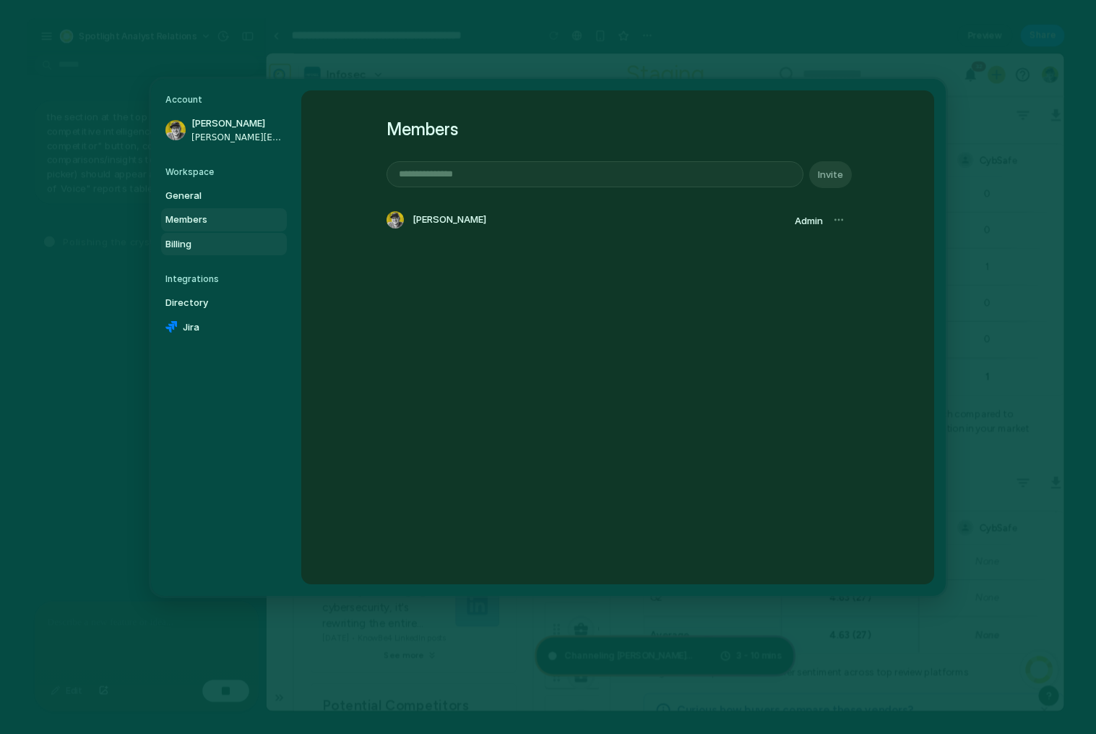
click at [207, 242] on span "Billing" at bounding box center [212, 244] width 93 height 14
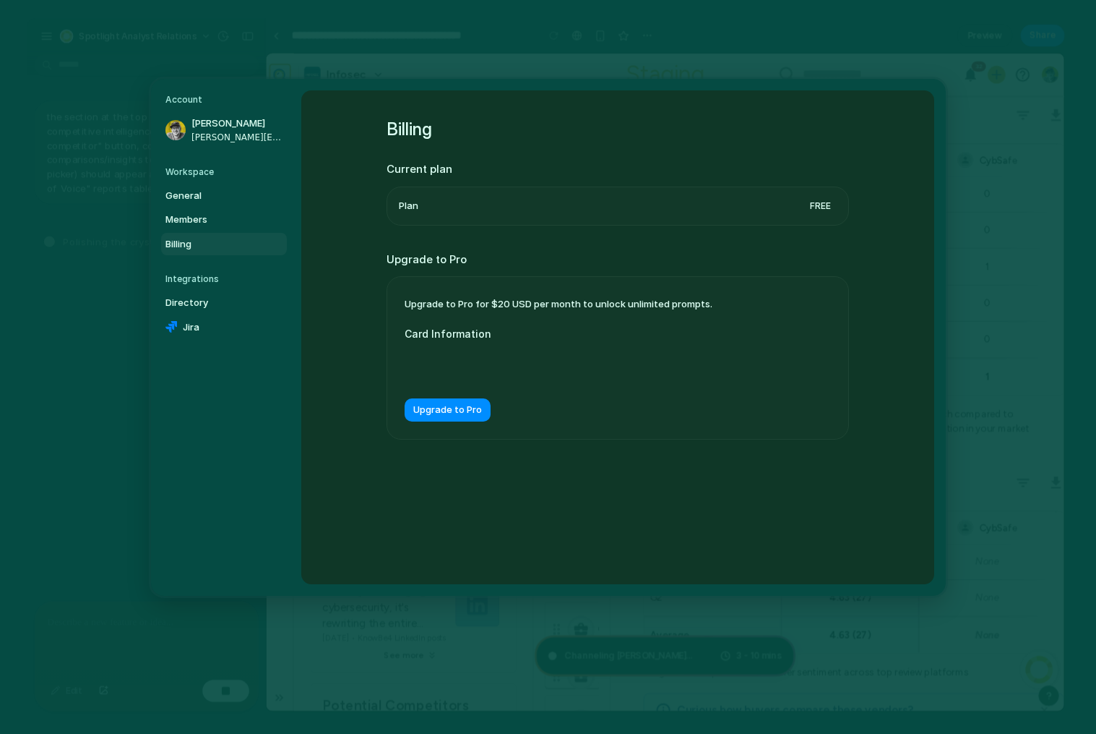
click at [203, 231] on div "General Members Billing" at bounding box center [226, 220] width 121 height 72
click at [203, 226] on span "Members" at bounding box center [212, 220] width 93 height 14
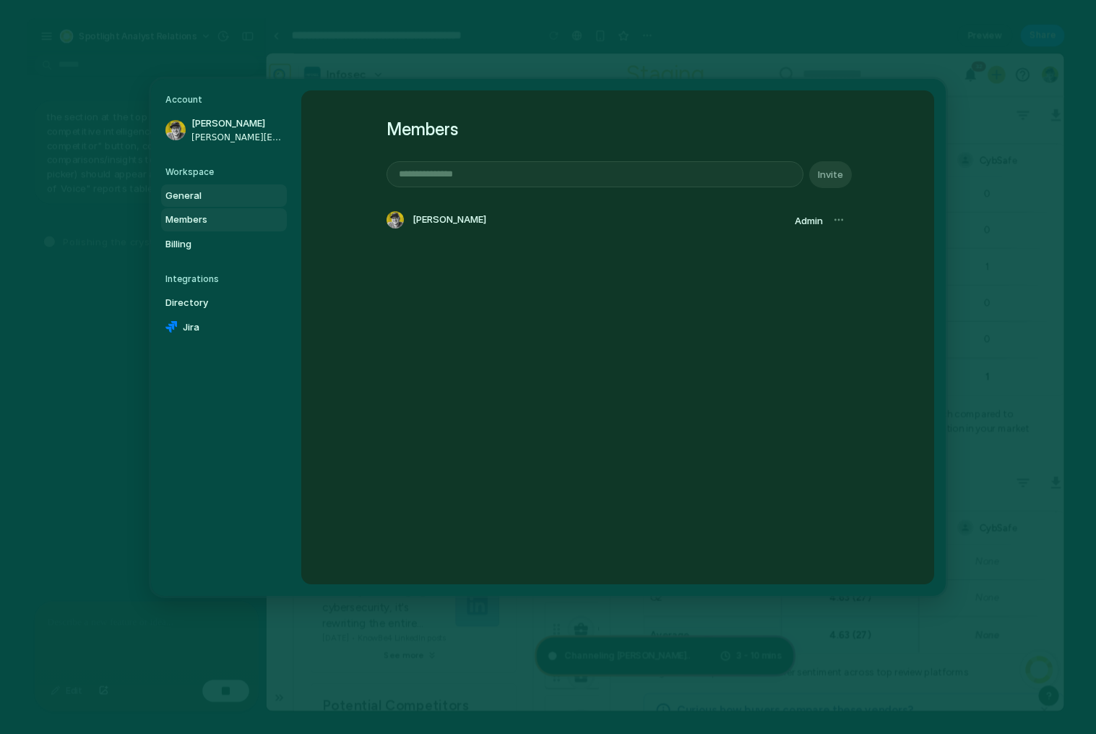
click at [201, 199] on span "General" at bounding box center [212, 196] width 93 height 14
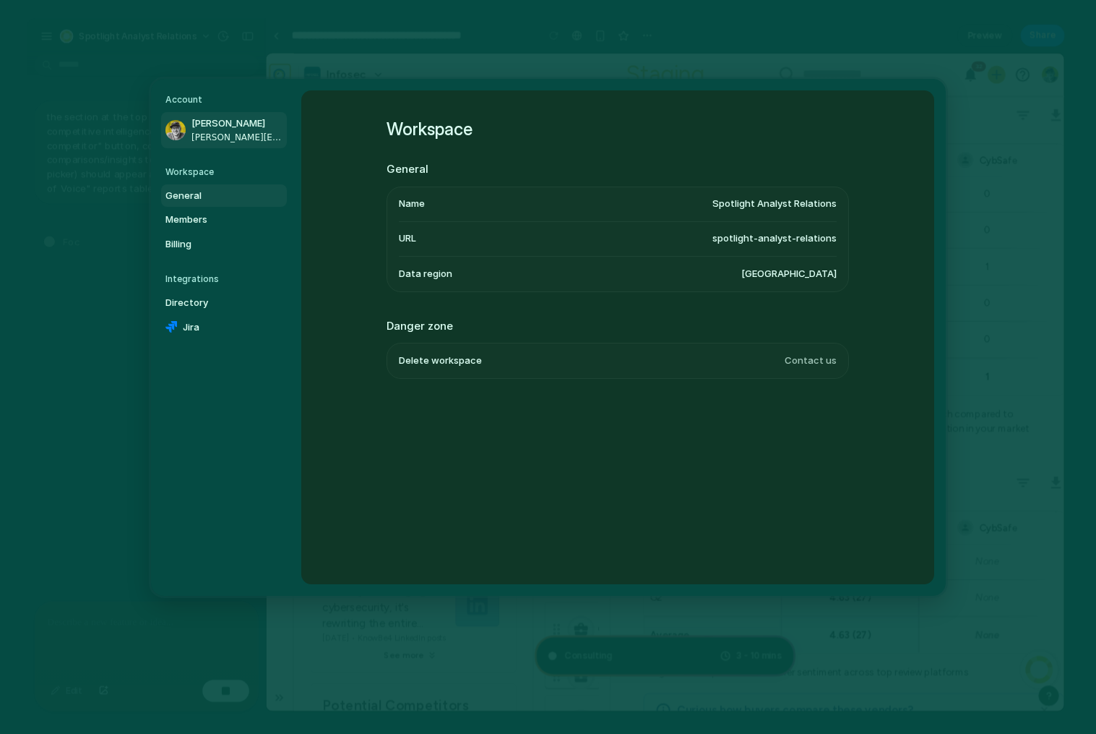
click at [200, 135] on span "[PERSON_NAME][EMAIL_ADDRESS][PERSON_NAME][DOMAIN_NAME]" at bounding box center [238, 137] width 93 height 13
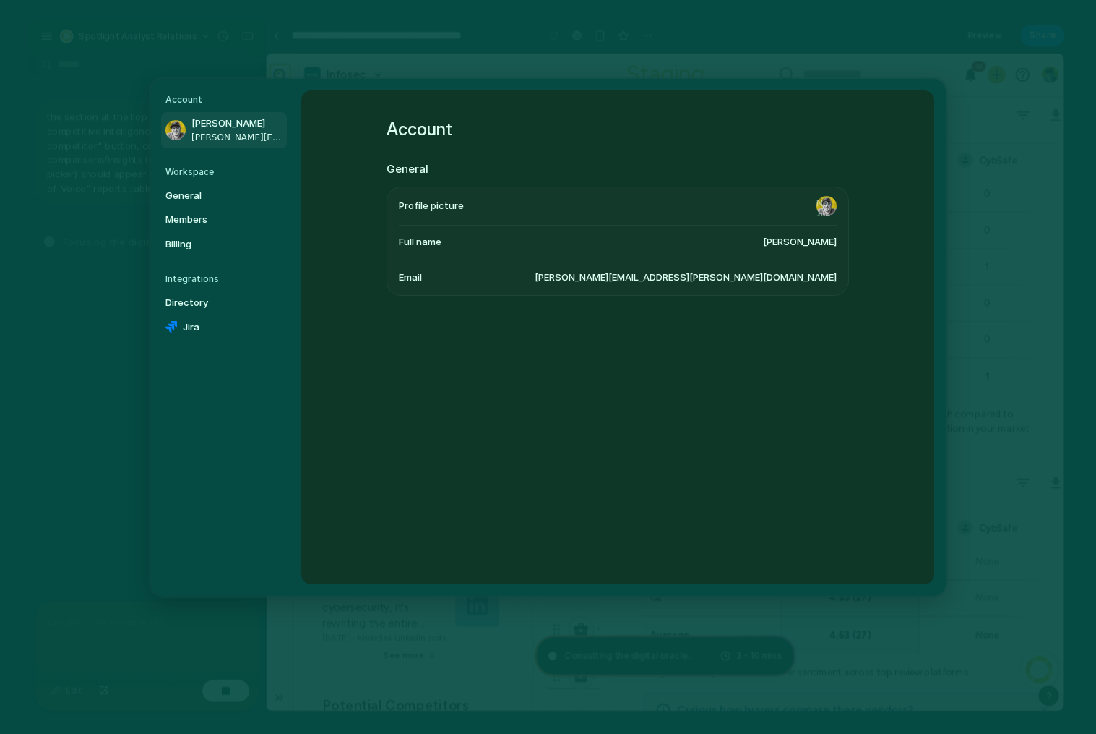
click at [187, 101] on h5 "Account" at bounding box center [226, 99] width 121 height 13
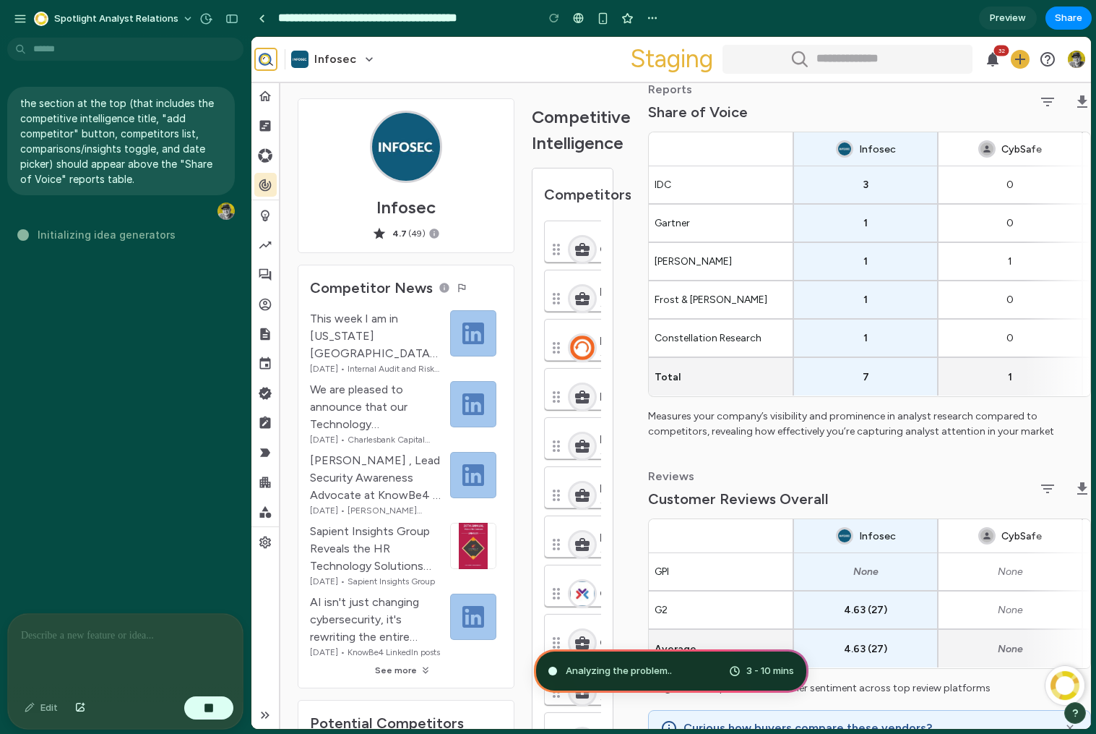
click at [74, 42] on body "**********" at bounding box center [548, 367] width 1096 height 734
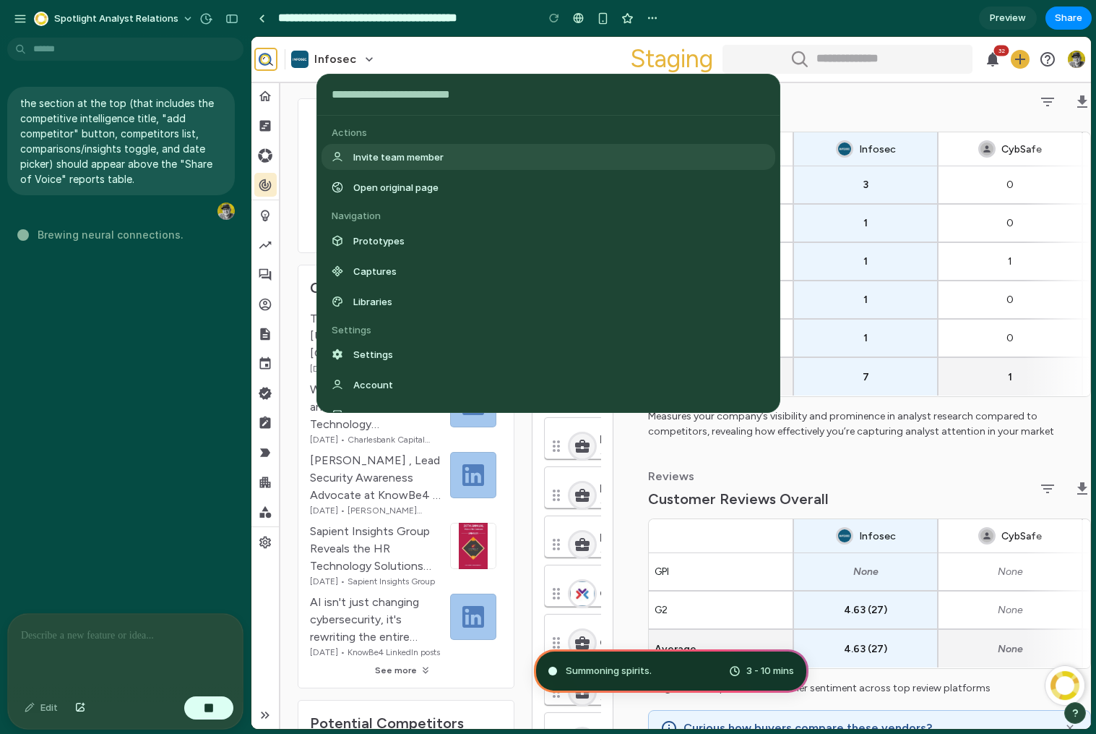
click at [19, 21] on div "Actions Invite team member Open original page Navigation Prototypes Captures Li…" at bounding box center [548, 367] width 1096 height 734
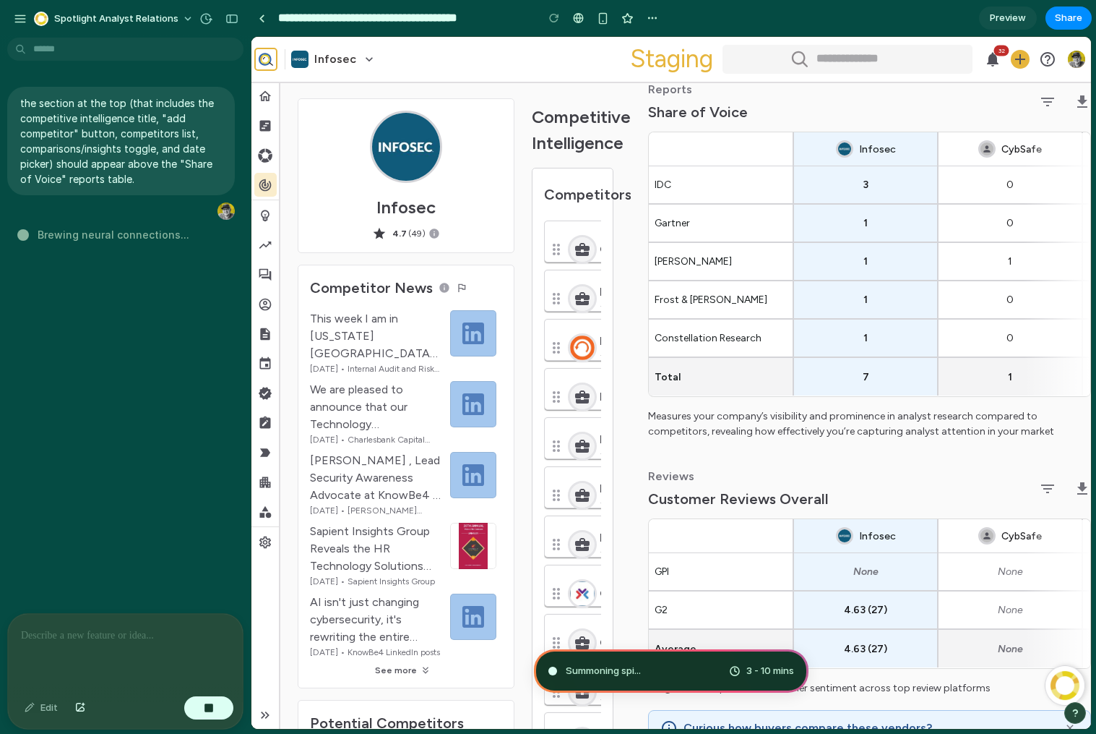
click at [19, 21] on div "button" at bounding box center [20, 18] width 13 height 13
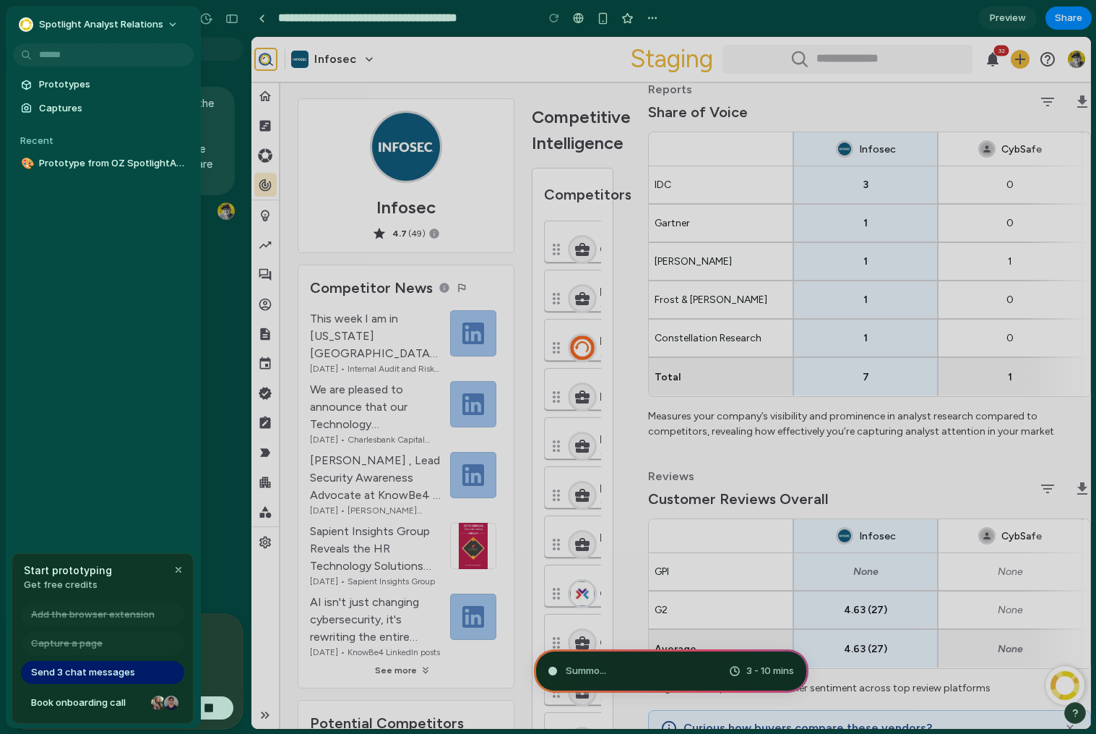
type input "**********"
click at [67, 113] on span "Captures" at bounding box center [113, 108] width 149 height 14
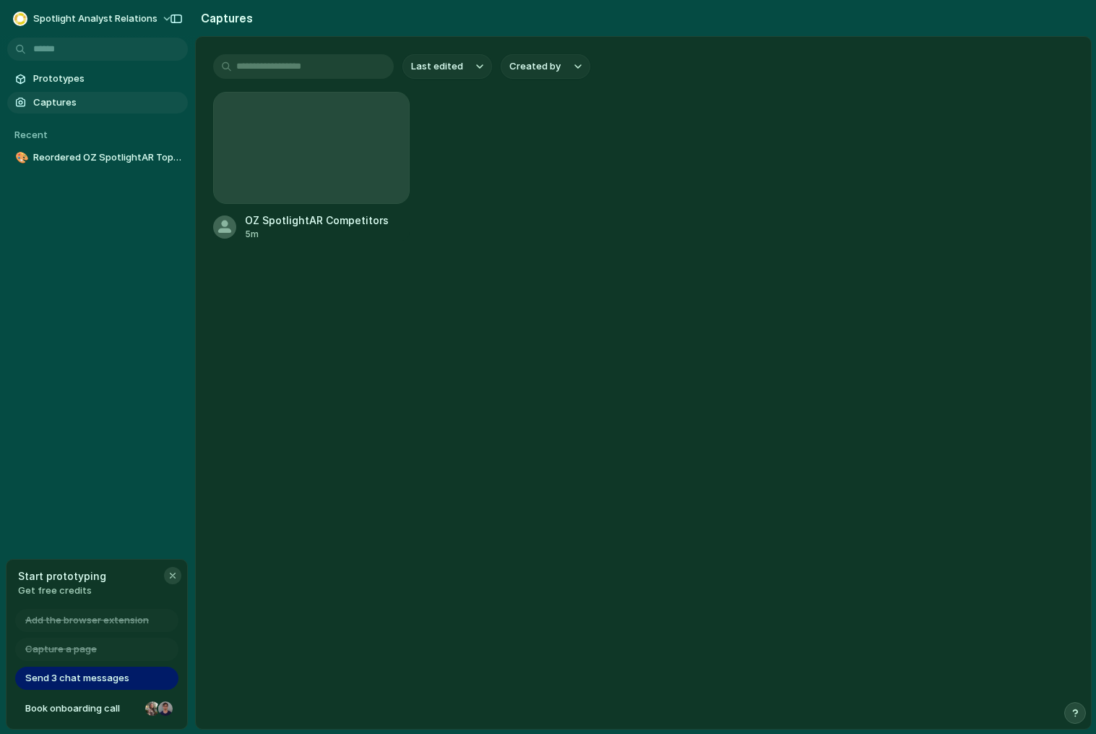
click at [176, 574] on div "button" at bounding box center [173, 576] width 12 height 12
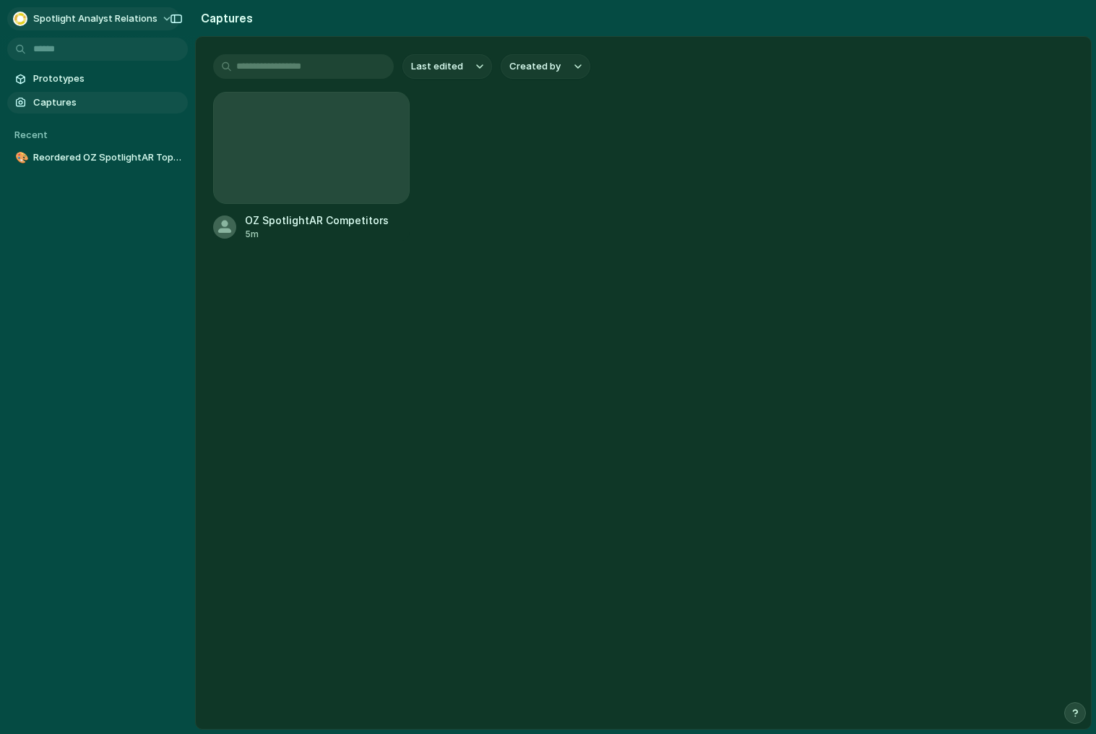
click at [74, 14] on span "Spotlight Analyst Relations" at bounding box center [95, 19] width 124 height 14
click at [74, 14] on div "Settings Invite members Change theme Sign out" at bounding box center [548, 367] width 1096 height 734
click at [181, 14] on div "button" at bounding box center [176, 19] width 13 height 10
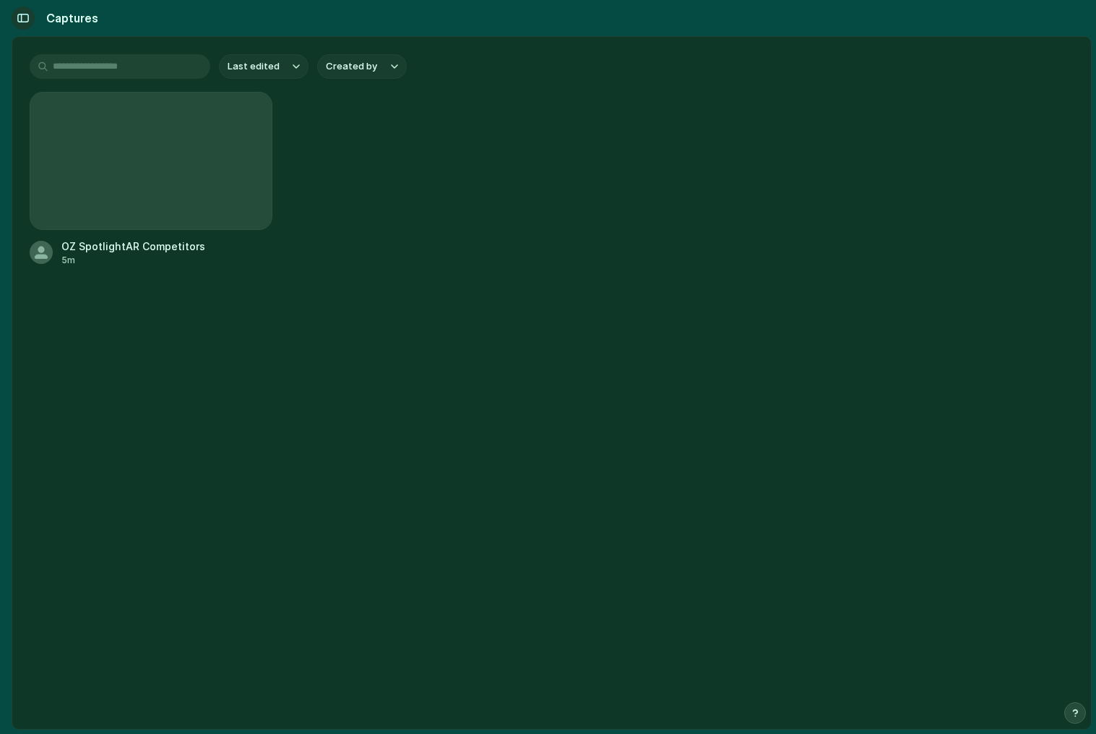
click at [26, 19] on div "button" at bounding box center [23, 18] width 13 height 10
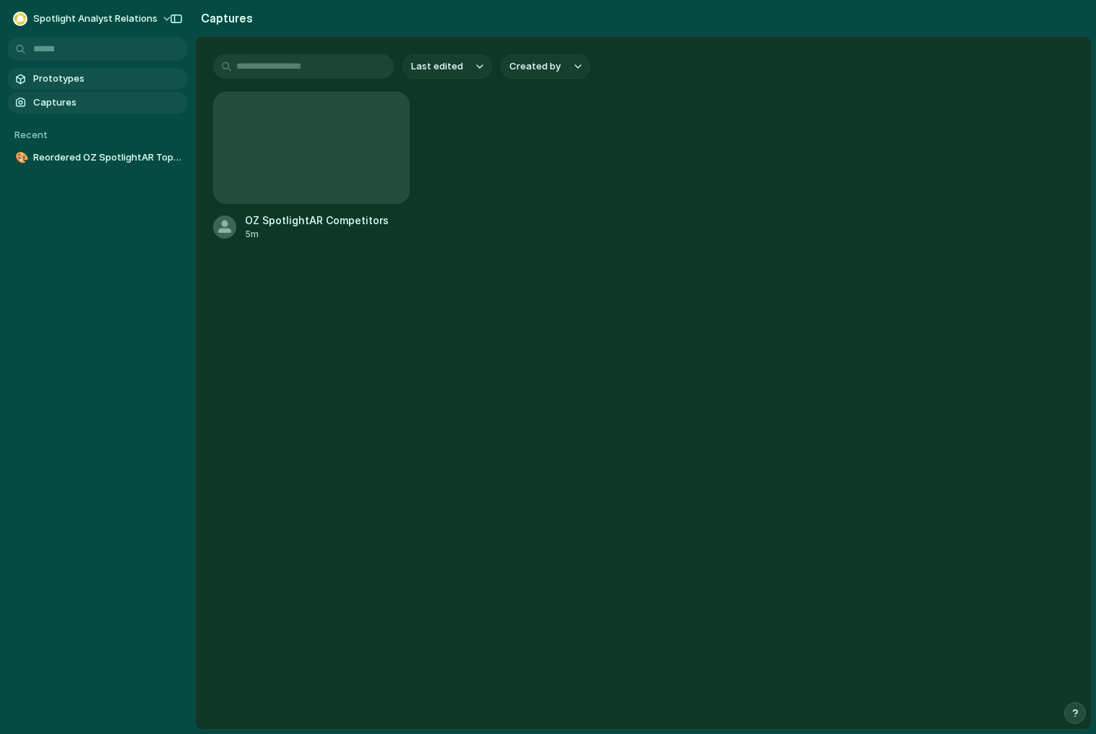
click at [76, 77] on span "Prototypes" at bounding box center [107, 79] width 149 height 14
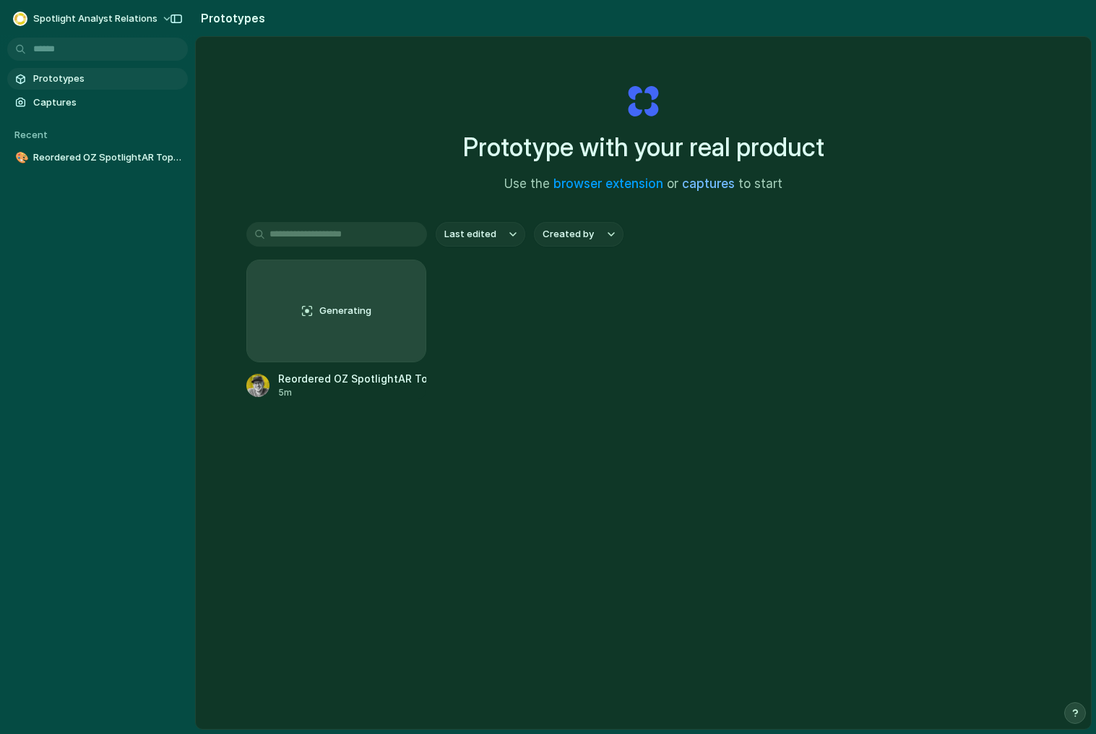
click at [701, 184] on link "captures" at bounding box center [708, 183] width 53 height 14
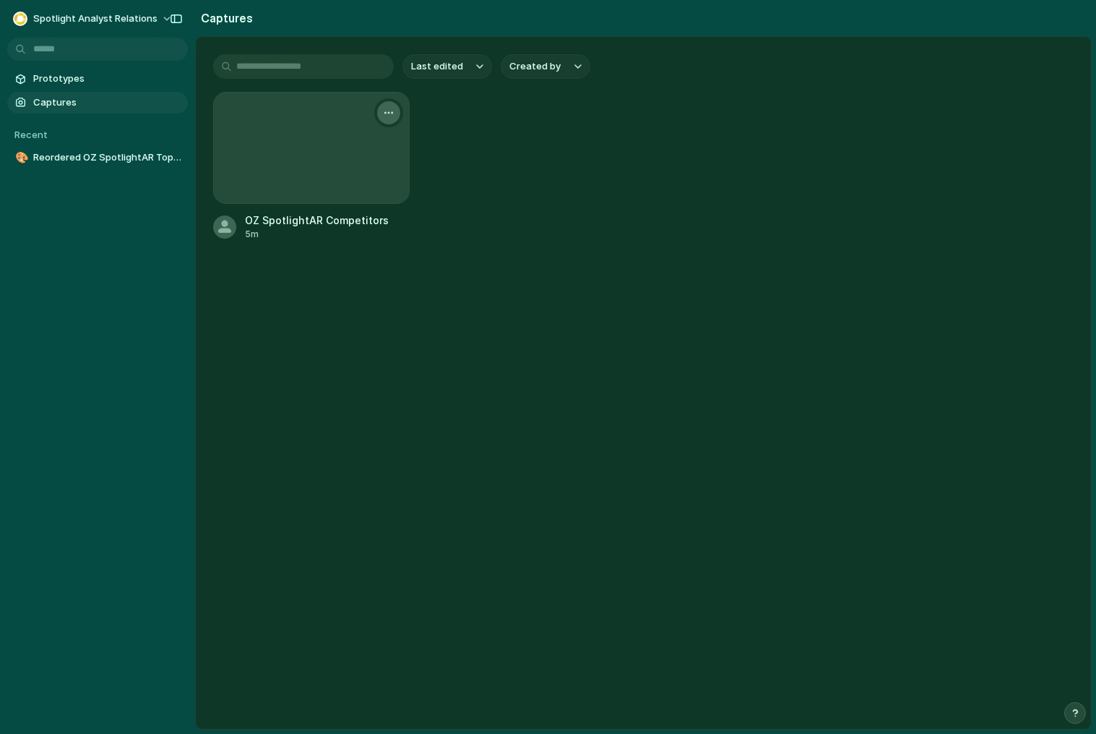
click at [392, 119] on div "button" at bounding box center [389, 113] width 12 height 12
click at [389, 113] on div "Create prototype Rename Copy link Open original page Delete" at bounding box center [548, 367] width 1096 height 734
click at [142, 80] on span "Prototypes" at bounding box center [107, 79] width 149 height 14
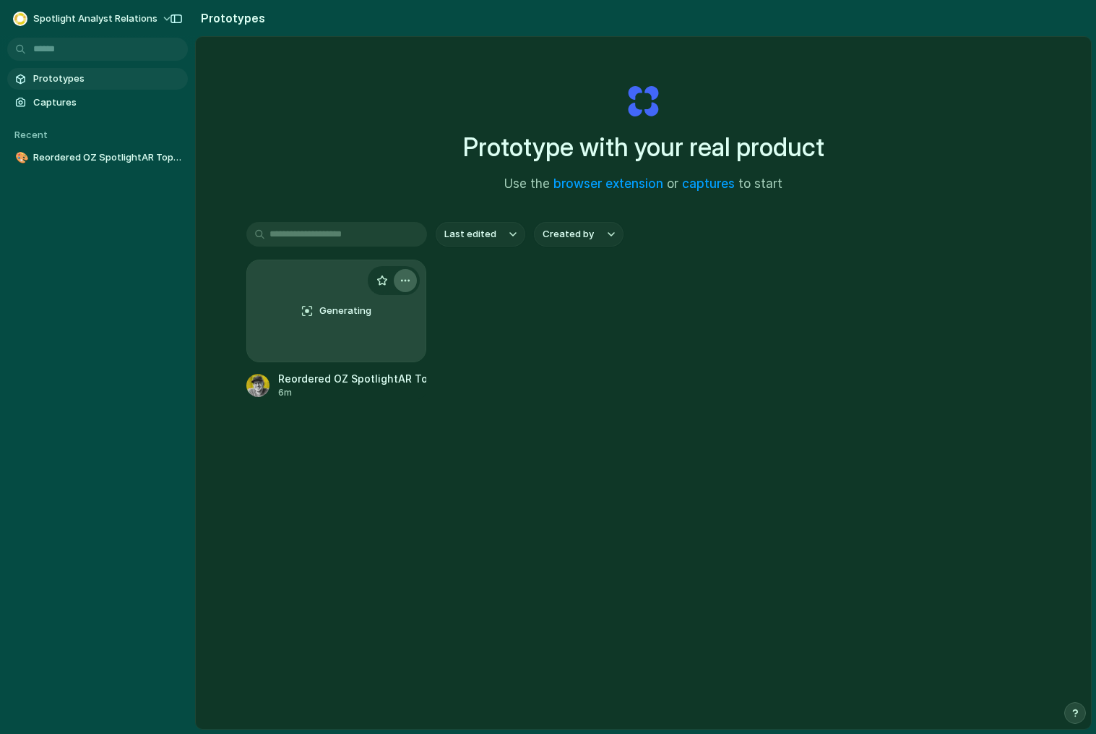
click at [403, 277] on div "button" at bounding box center [406, 281] width 12 height 12
click at [249, 186] on div "Open in new tab Rename Copy link Delete" at bounding box center [548, 367] width 1096 height 734
click at [57, 100] on span "Captures" at bounding box center [107, 102] width 149 height 14
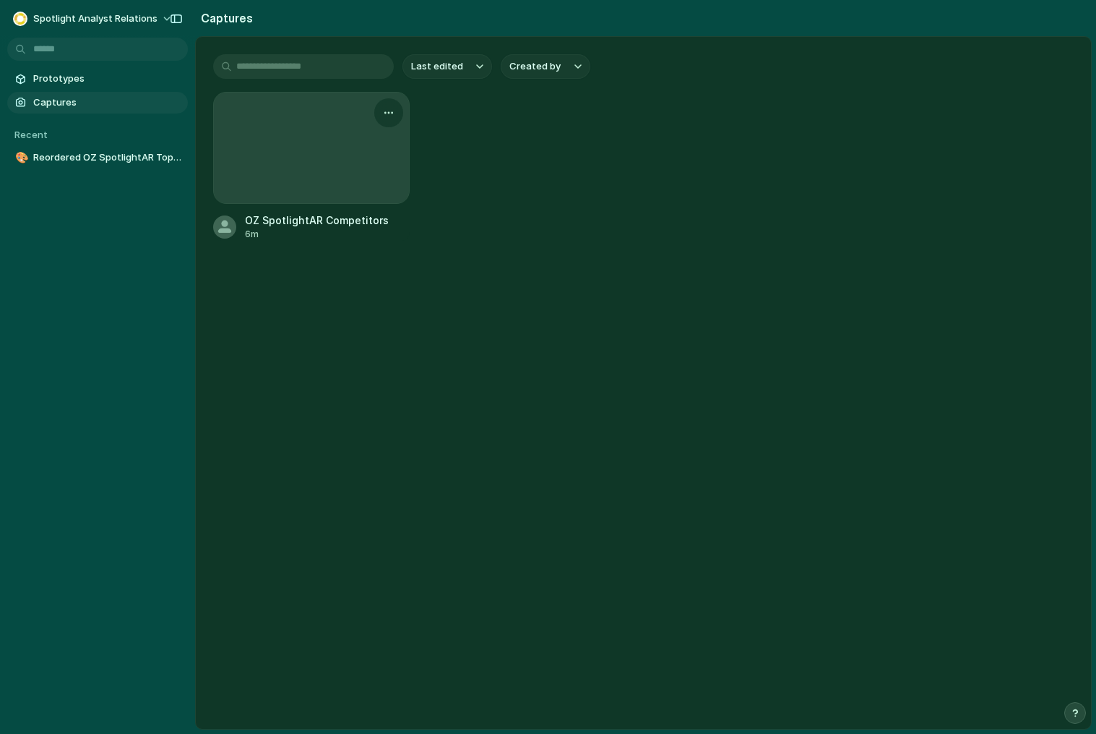
click at [314, 223] on div "OZ SpotlightAR Competitors" at bounding box center [317, 220] width 144 height 15
click at [288, 116] on div at bounding box center [311, 148] width 195 height 111
click at [51, 87] on link "Prototypes" at bounding box center [97, 79] width 181 height 22
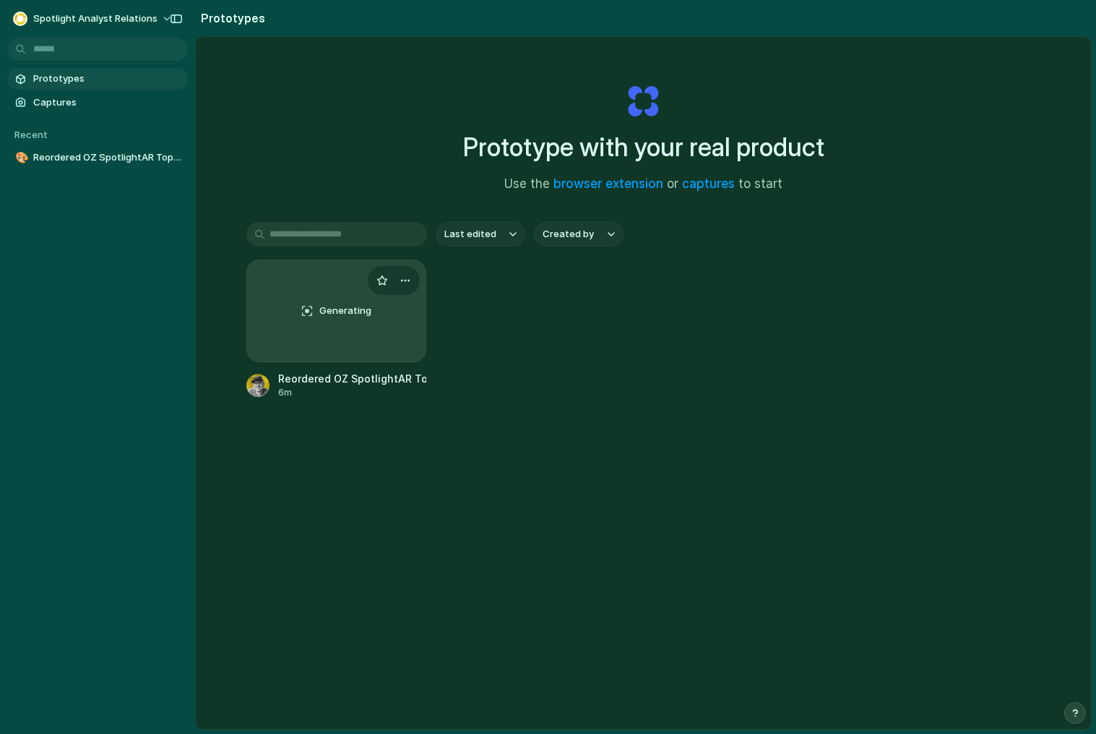
click at [346, 299] on div "Generating" at bounding box center [336, 310] width 179 height 101
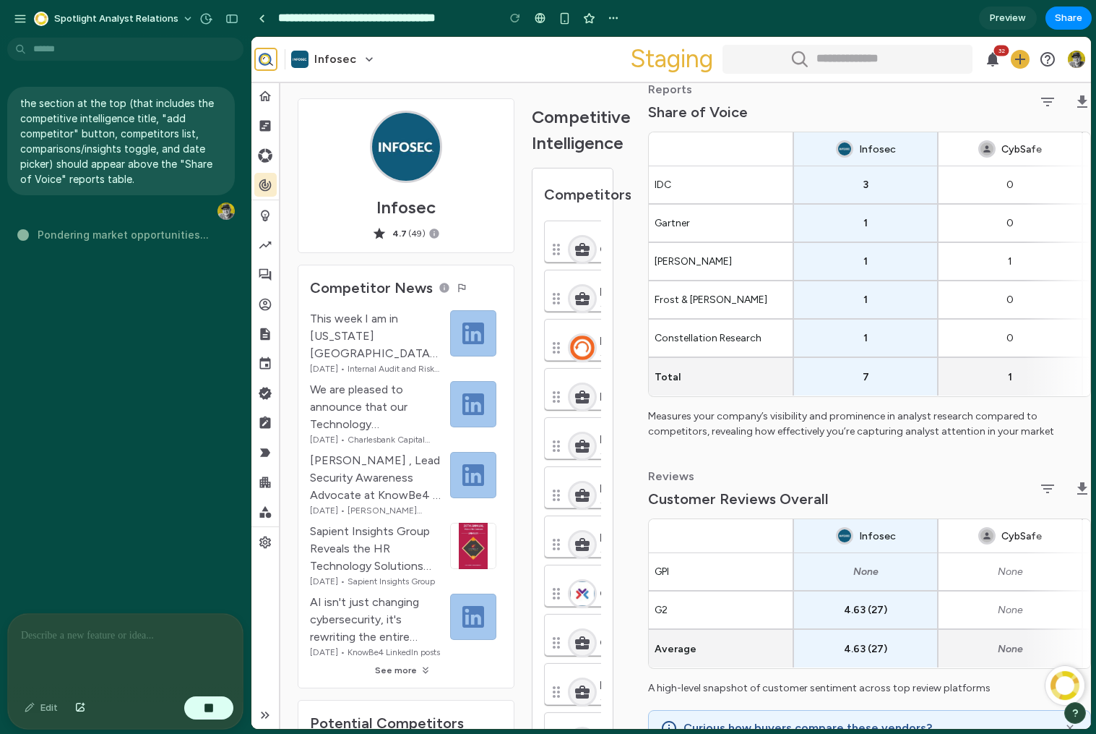
click at [345, 299] on div "Competitor News" at bounding box center [403, 293] width 186 height 33
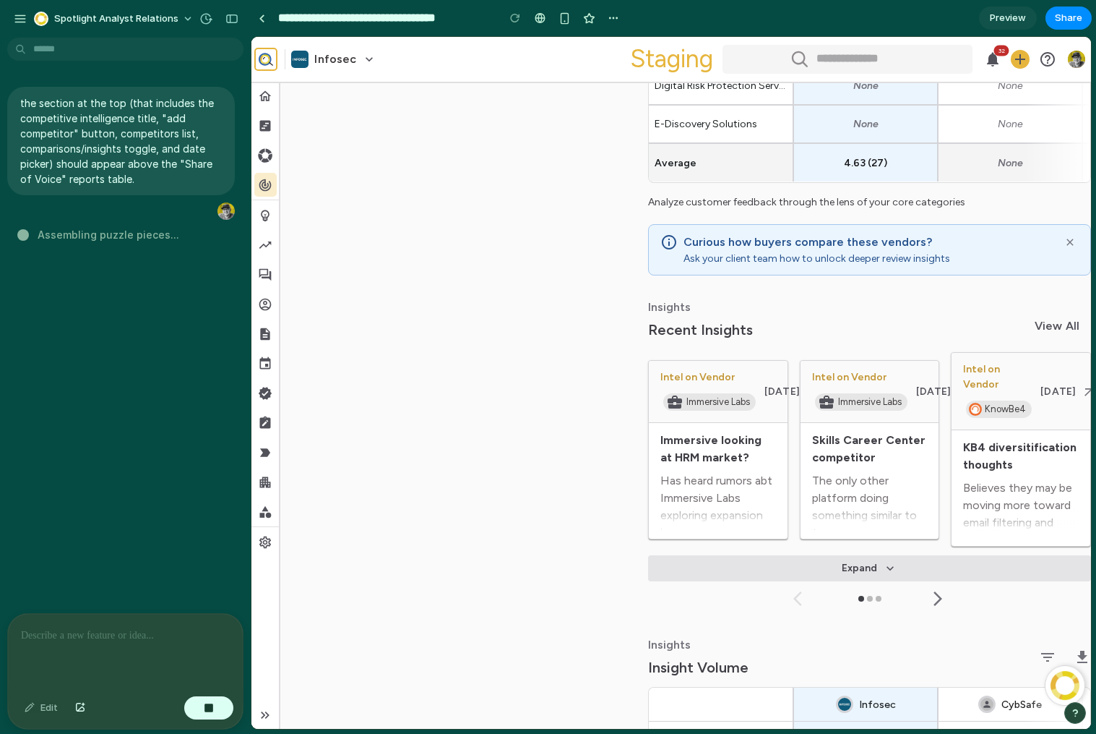
scroll to position [1185, 0]
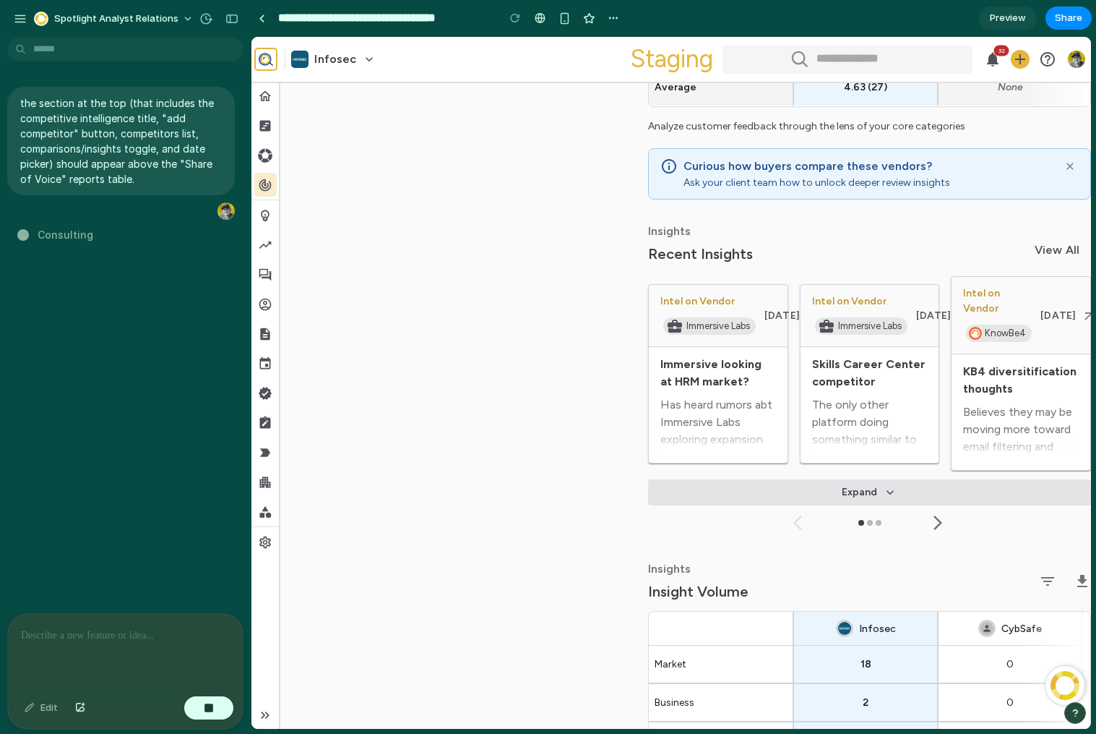
click at [935, 515] on icon "button" at bounding box center [938, 522] width 9 height 14
click at [937, 515] on icon "button" at bounding box center [938, 522] width 17 height 17
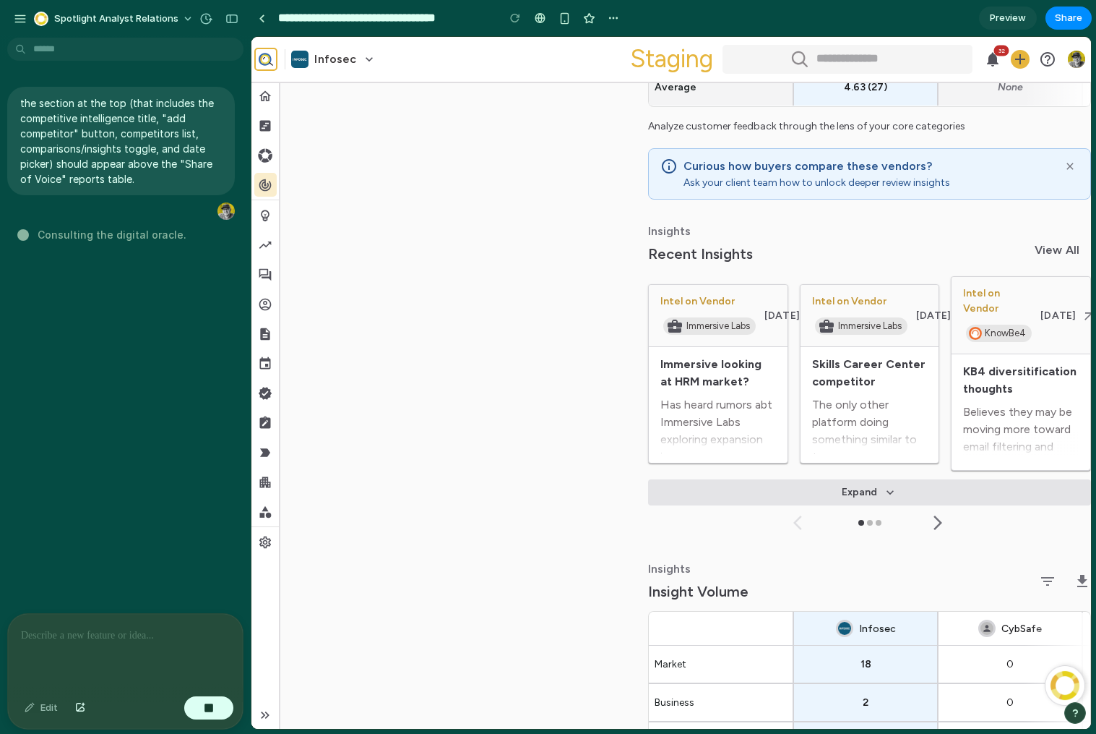
click at [937, 515] on icon "button" at bounding box center [938, 522] width 17 height 17
click at [877, 479] on button "Expand" at bounding box center [869, 492] width 443 height 26
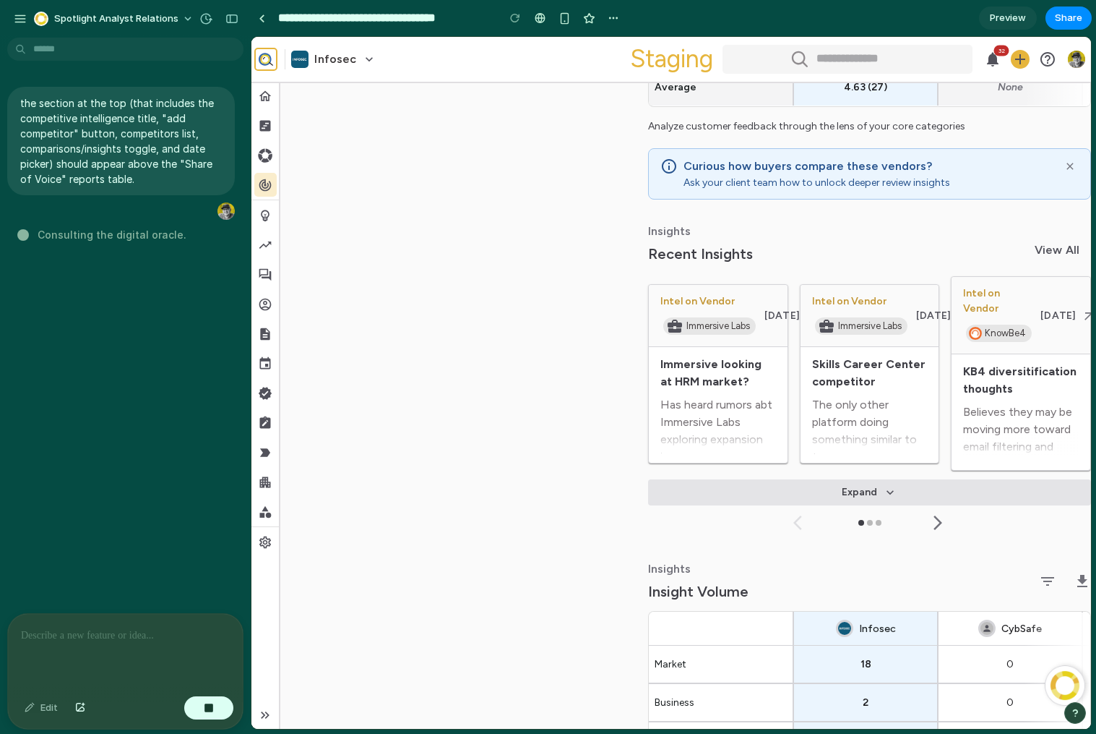
click at [877, 479] on button "Expand" at bounding box center [869, 492] width 443 height 26
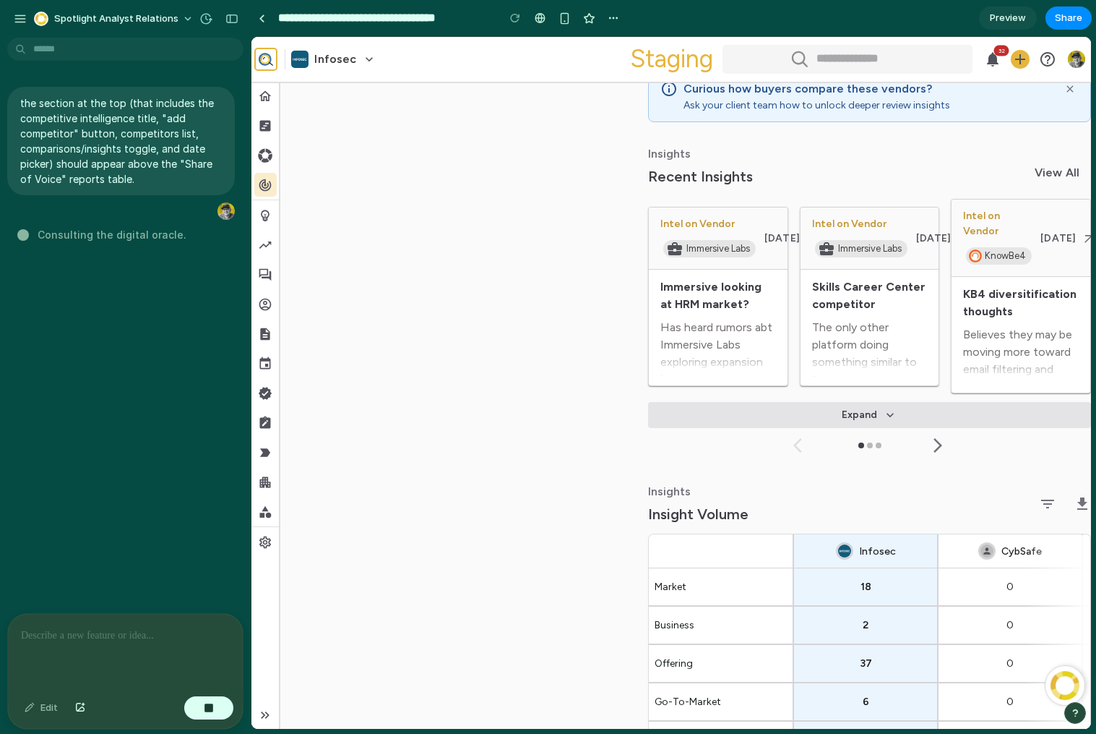
scroll to position [1365, 0]
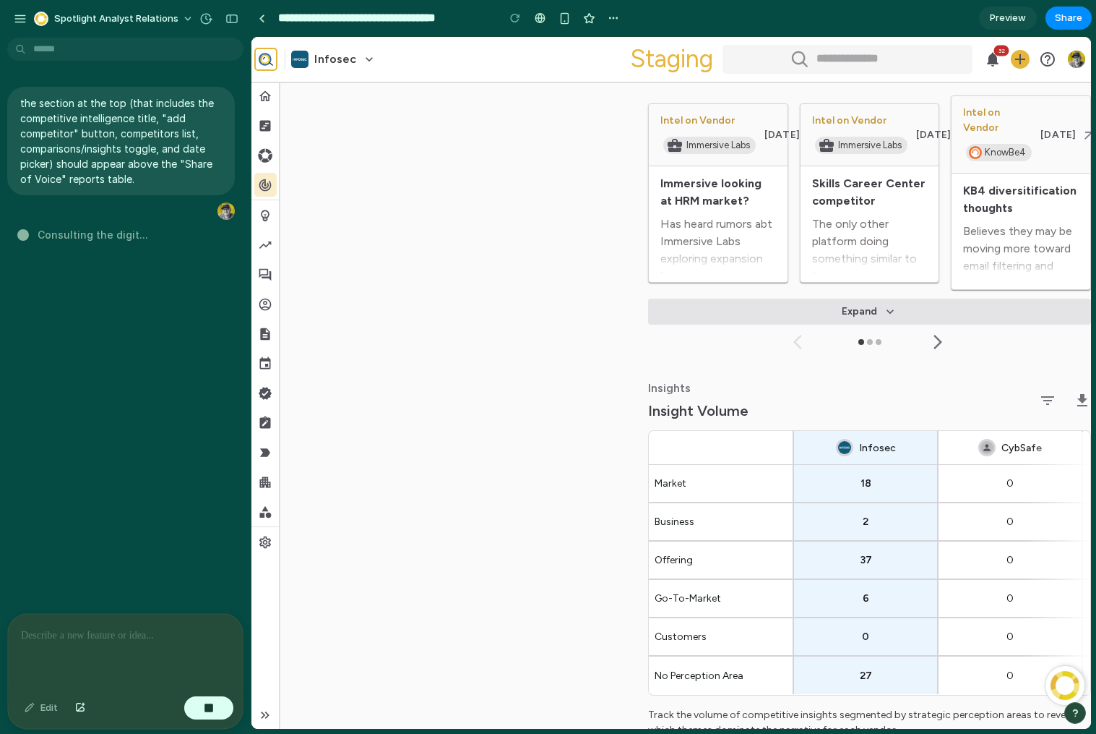
click at [1047, 392] on icon "button" at bounding box center [1047, 400] width 17 height 17
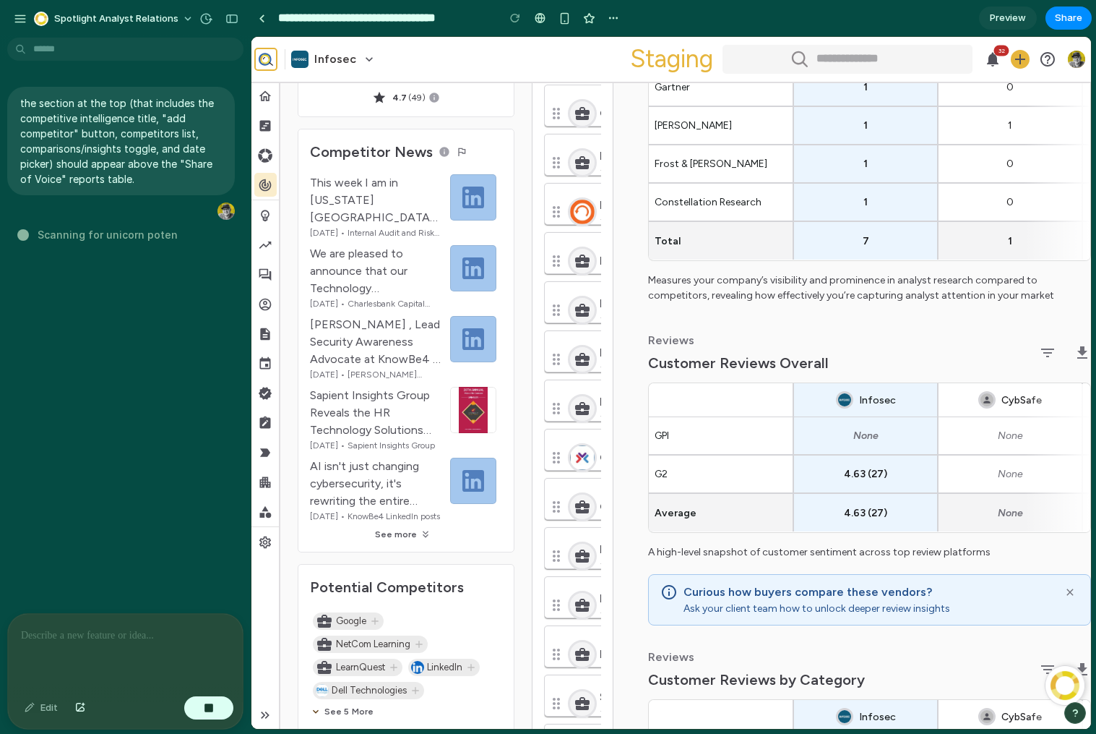
scroll to position [0, 0]
